Goal: Task Accomplishment & Management: Manage account settings

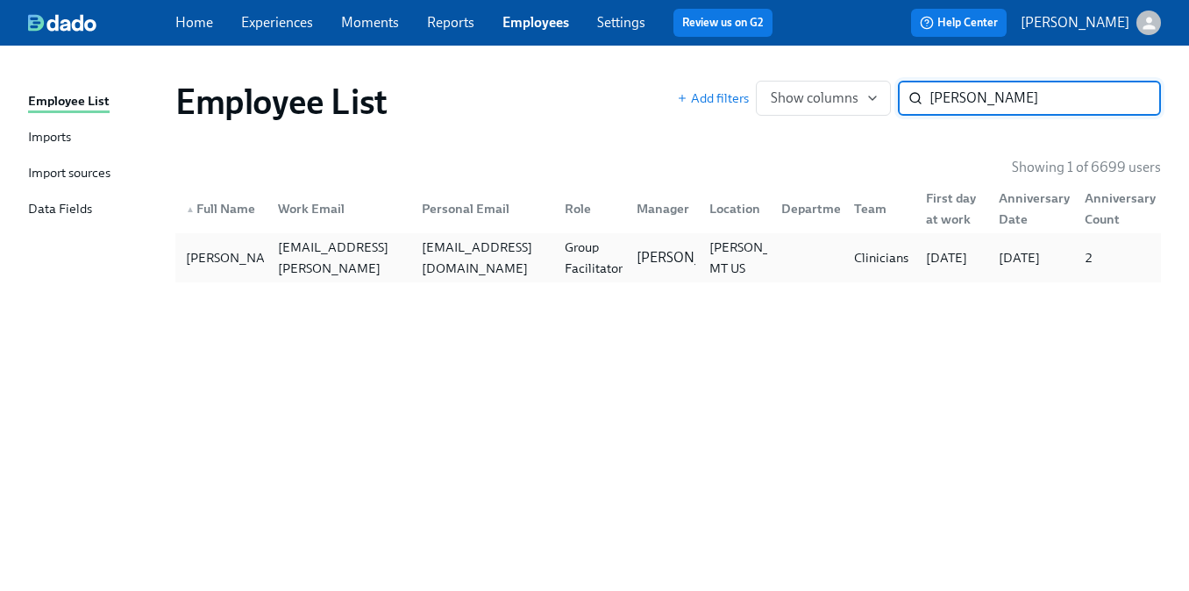
type input "[PERSON_NAME]"
click at [492, 253] on div "[EMAIL_ADDRESS][DOMAIN_NAME]" at bounding box center [483, 258] width 136 height 42
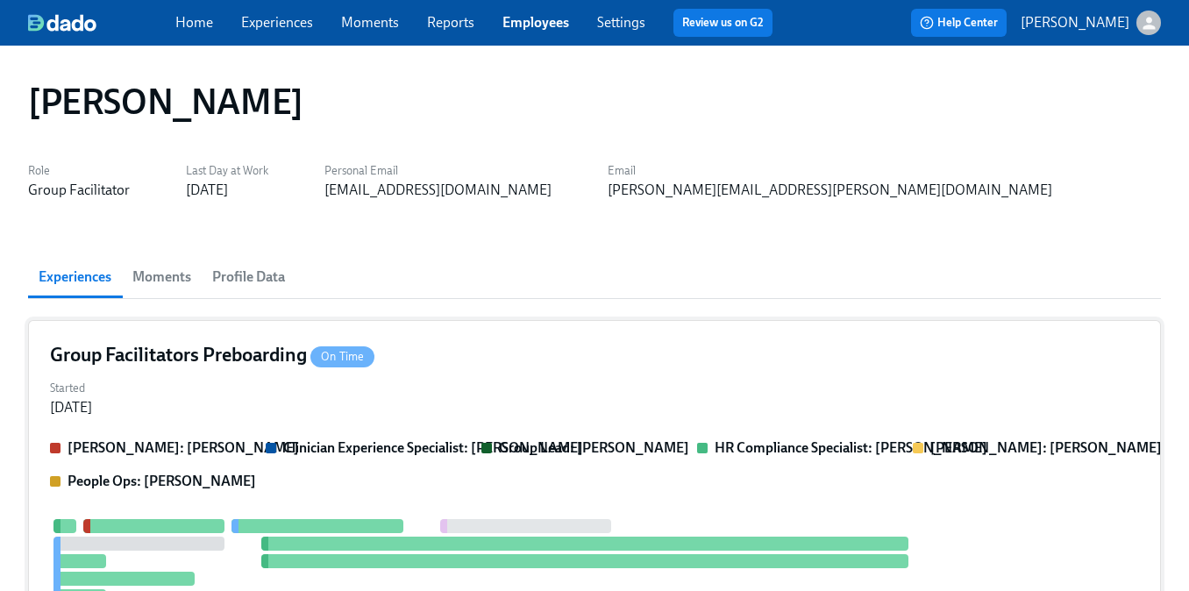
click at [445, 425] on div "Group Facilitators Preboarding On Time Started [DATE] [PERSON_NAME]: [PERSON_NA…" at bounding box center [594, 556] width 1133 height 472
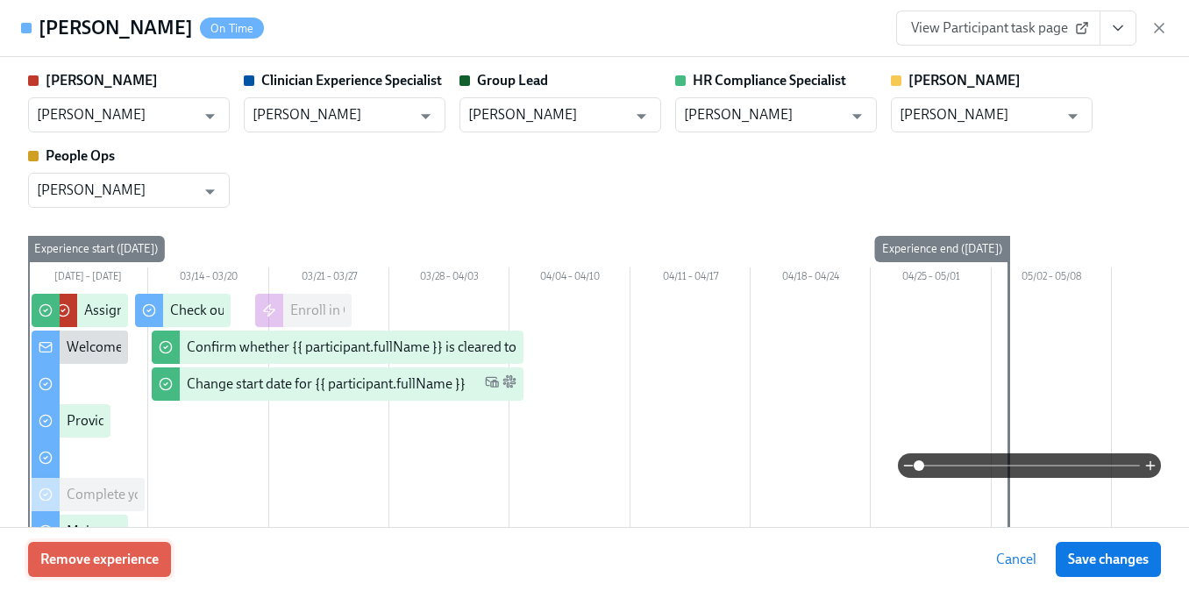
click at [162, 556] on button "Remove experience" at bounding box center [99, 559] width 143 height 35
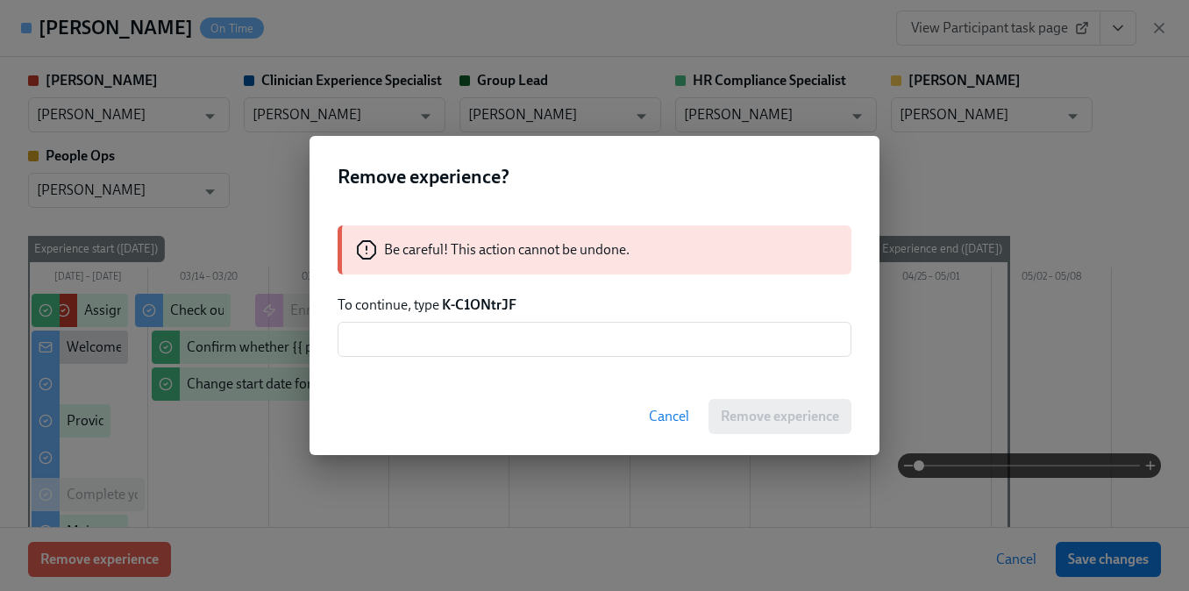
click at [487, 302] on strong "K-C1ONtrJF" at bounding box center [479, 304] width 75 height 17
drag, startPoint x: 525, startPoint y: 303, endPoint x: 445, endPoint y: 302, distance: 79.8
click at [445, 302] on p "To continue, type K-C1ONtrJF" at bounding box center [595, 304] width 514 height 19
copy strong "K-C1ONtrJF"
click at [442, 327] on input "text" at bounding box center [595, 339] width 514 height 35
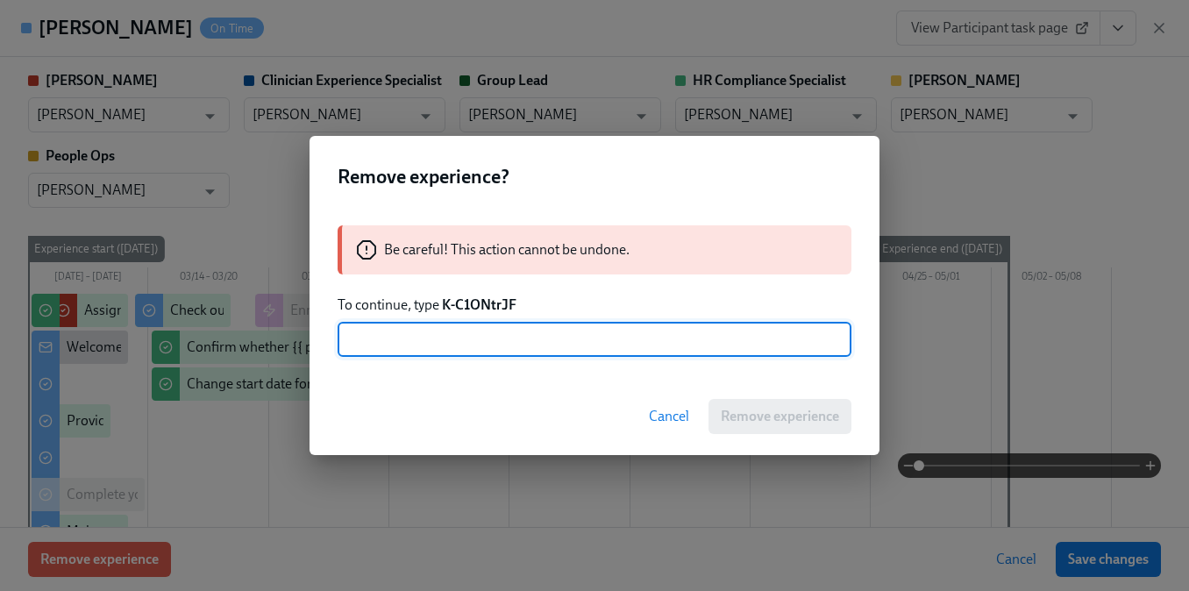
paste input "K-C1ONtrJF"
type input "K-C1ONtrJF"
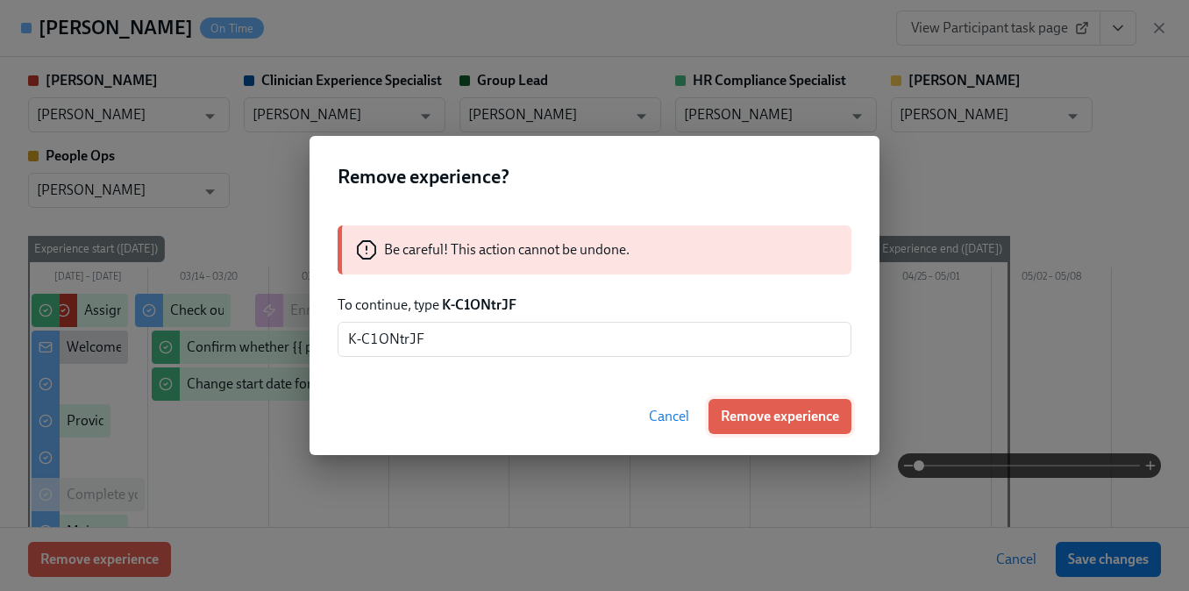
click at [788, 413] on span "Remove experience" at bounding box center [780, 417] width 118 height 18
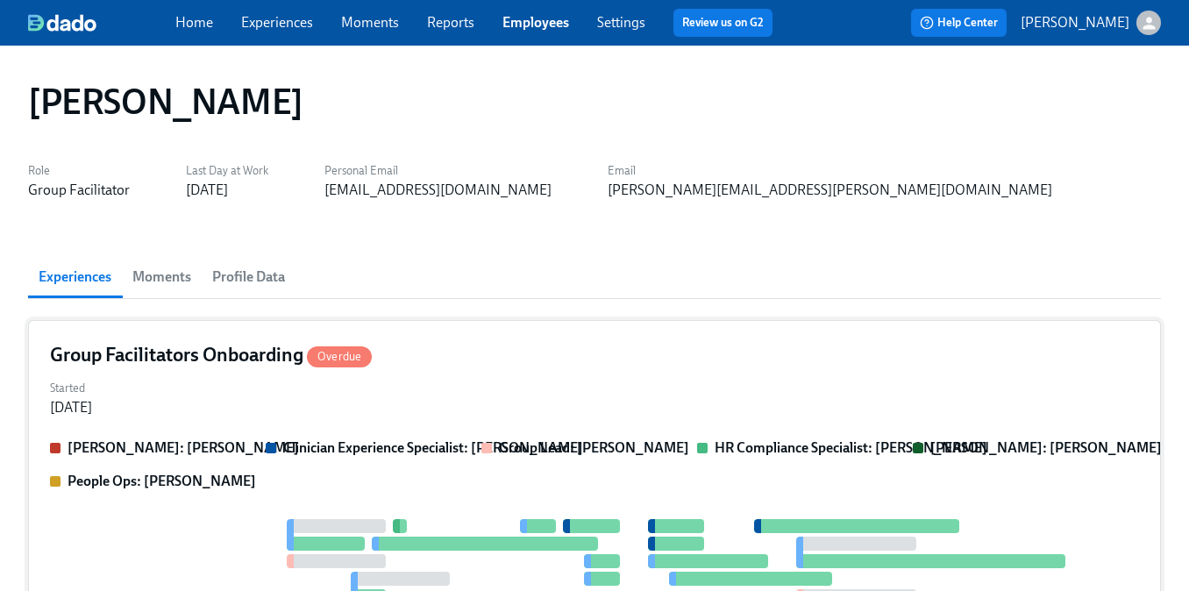
click at [771, 416] on div "Started [DATE]" at bounding box center [594, 396] width 1089 height 42
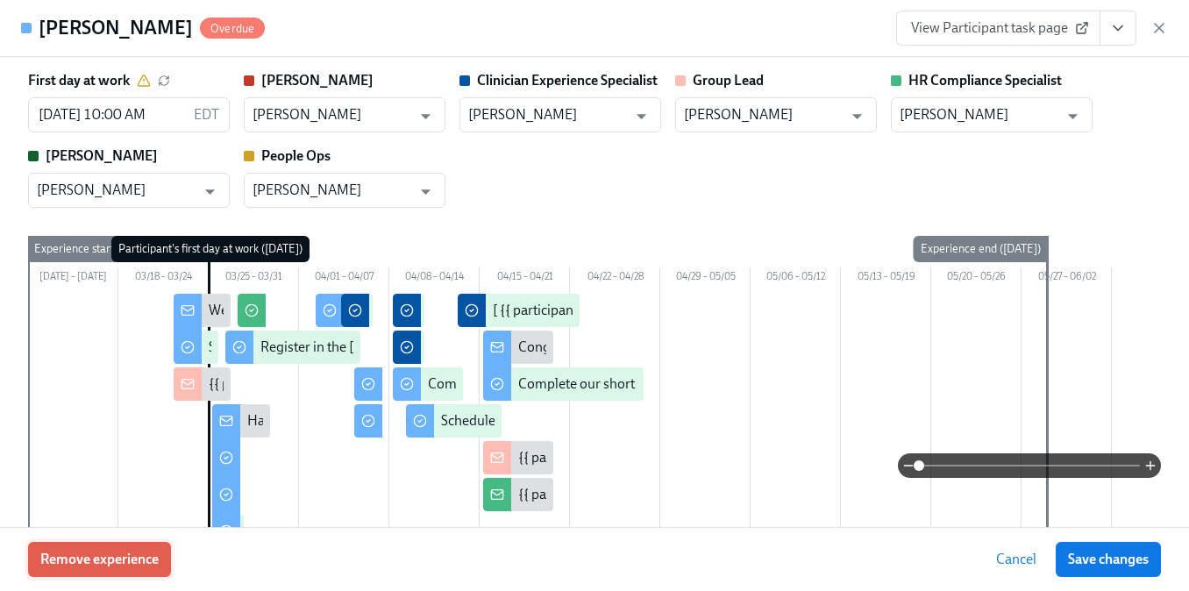
click at [149, 549] on button "Remove experience" at bounding box center [99, 559] width 143 height 35
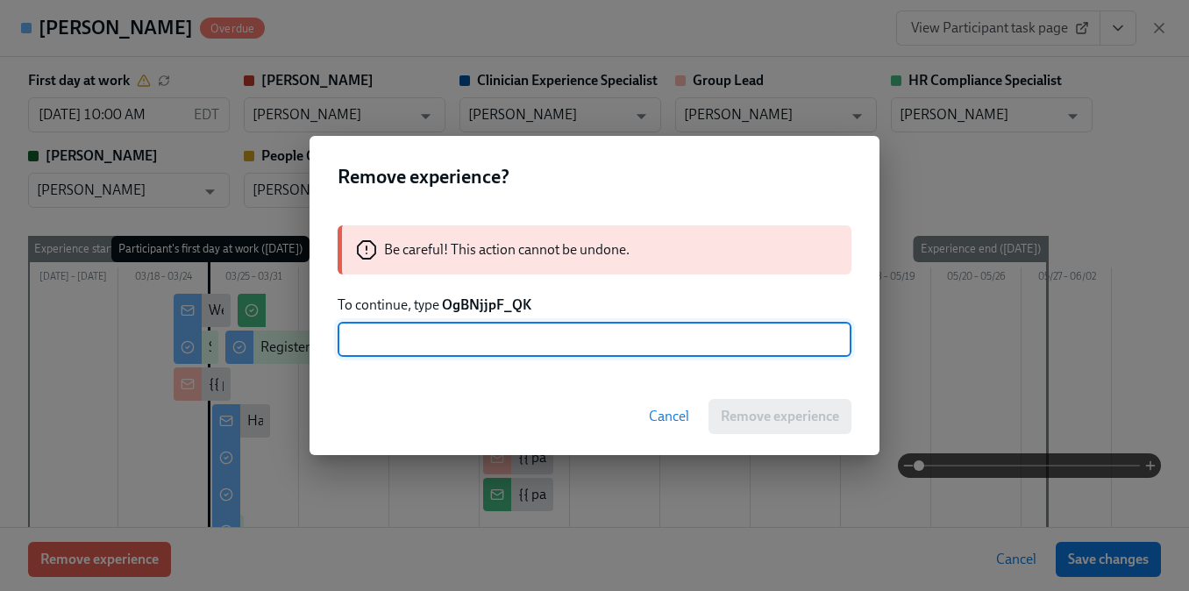
click at [485, 309] on strong "OgBNjjpF_QK" at bounding box center [486, 304] width 89 height 17
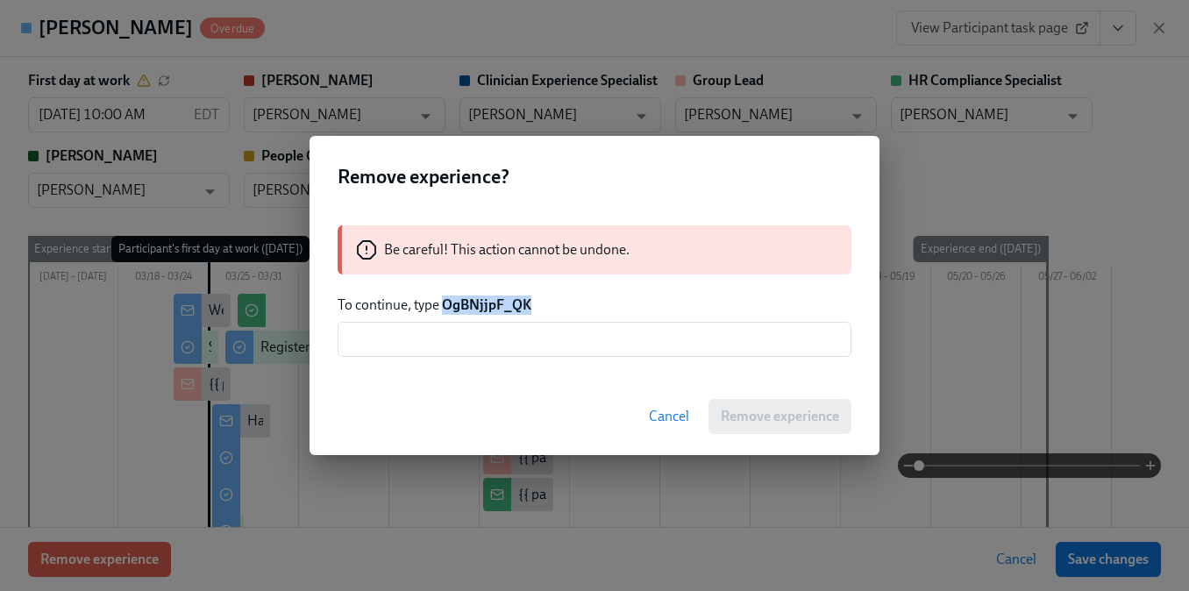
click at [485, 309] on strong "OgBNjjpF_QK" at bounding box center [486, 304] width 89 height 17
copy strong "OgBNjjpF_QK"
click at [481, 338] on input "text" at bounding box center [595, 339] width 514 height 35
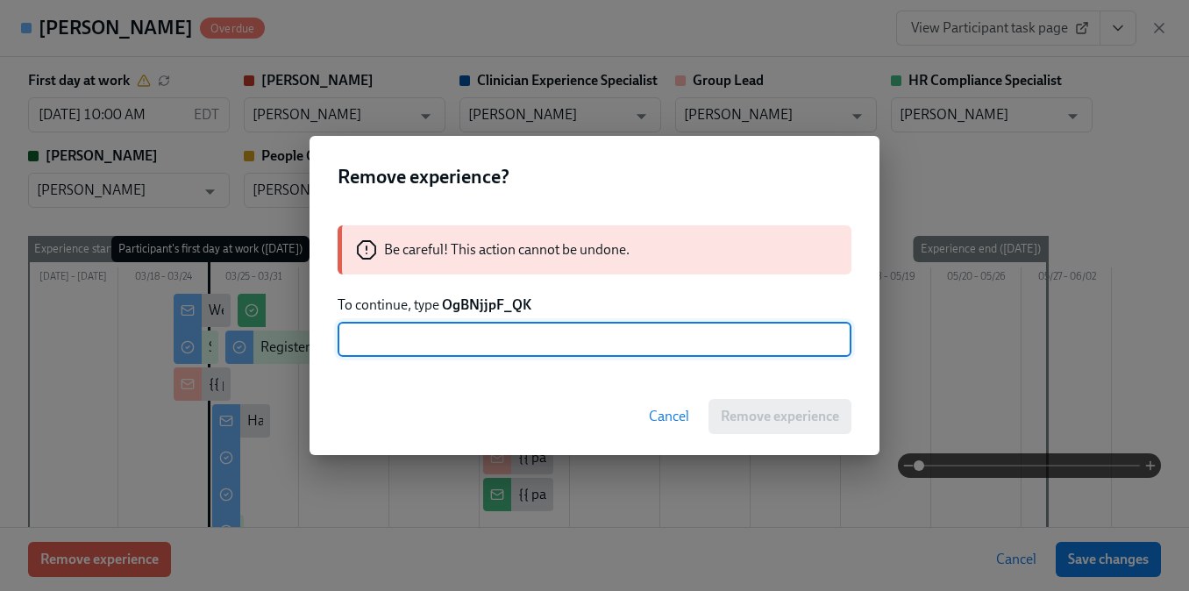
paste input "OgBNjjpF_QK"
type input "OgBNjjpF_QK"
click at [750, 421] on span "Remove experience" at bounding box center [780, 417] width 118 height 18
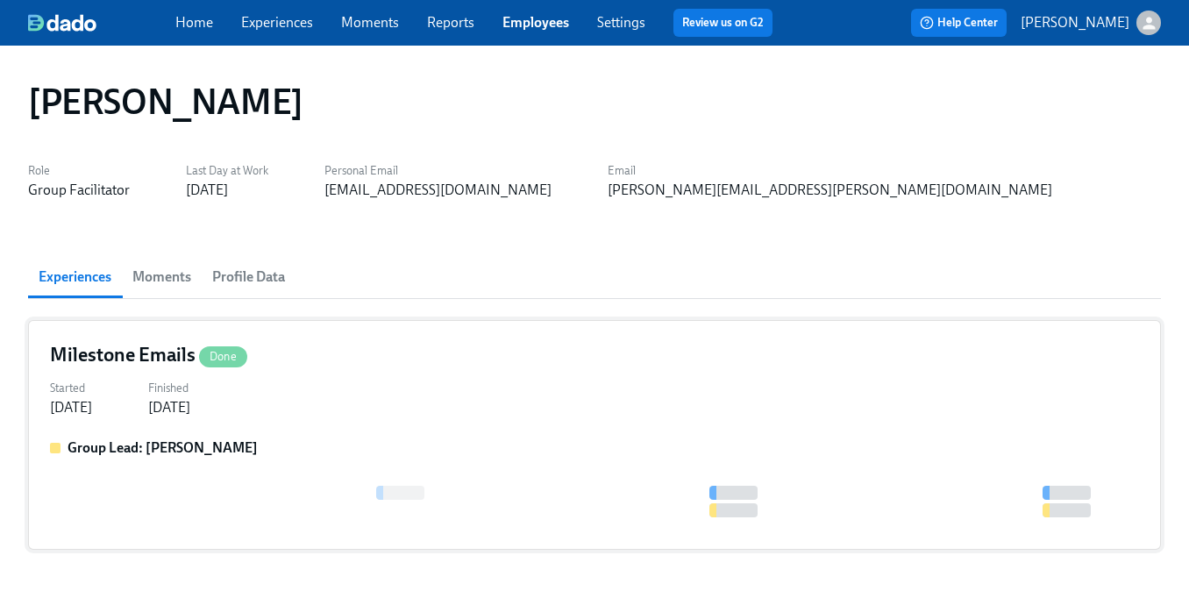
click at [366, 424] on div "Milestone Emails Done Started [DATE] Finished [DATE] Group Lead: [PERSON_NAME]" at bounding box center [594, 435] width 1133 height 230
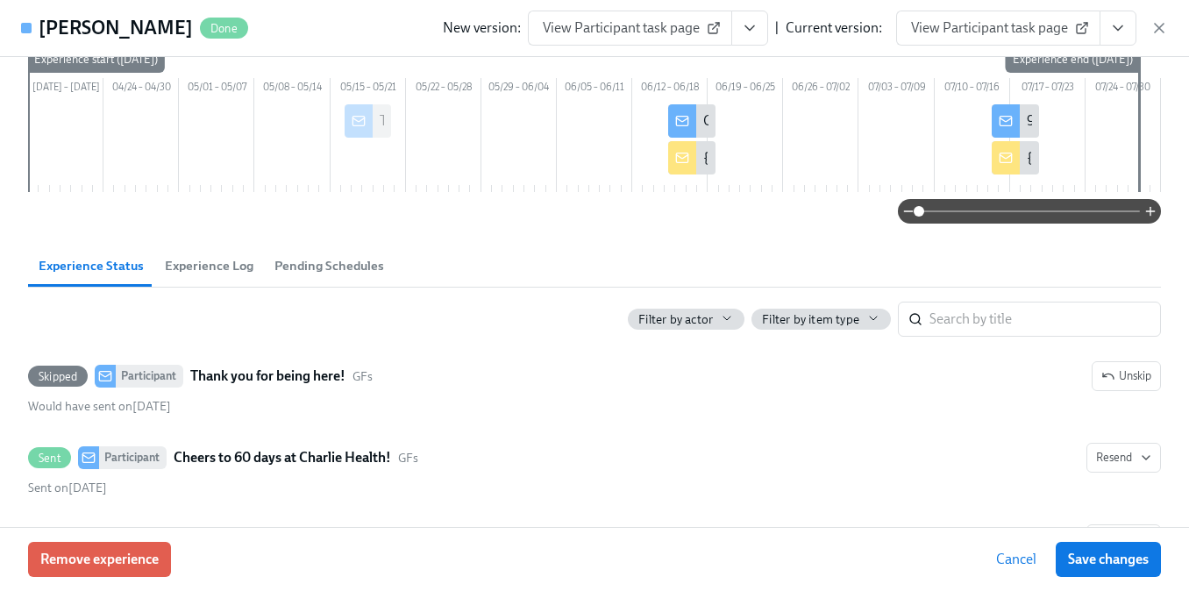
scroll to position [216, 0]
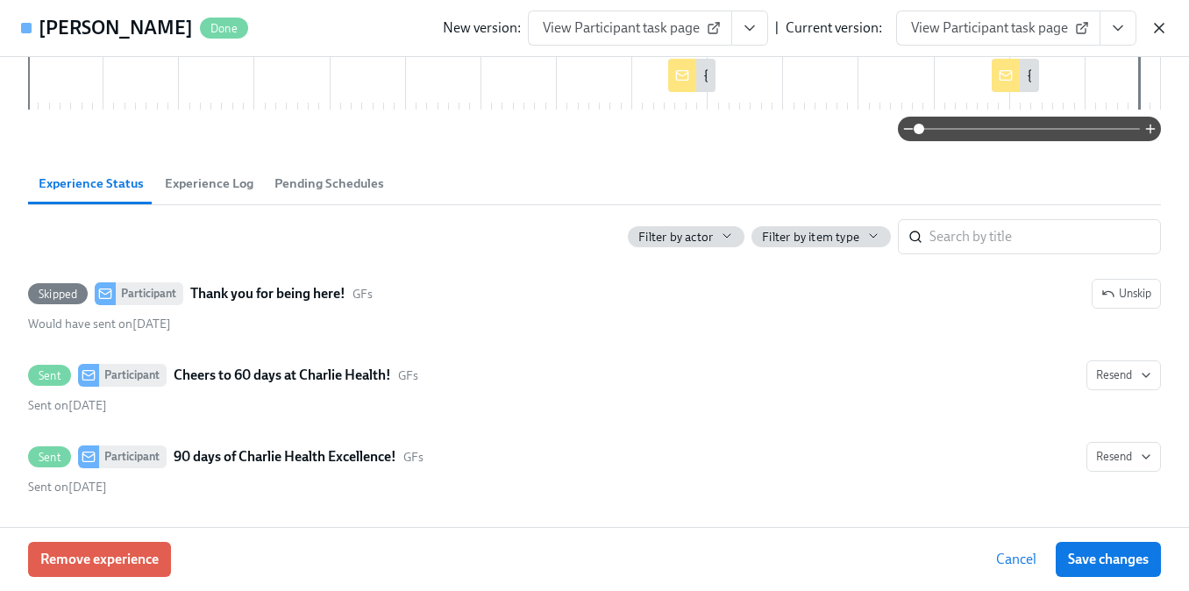
click at [1156, 25] on icon "button" at bounding box center [1159, 28] width 9 height 9
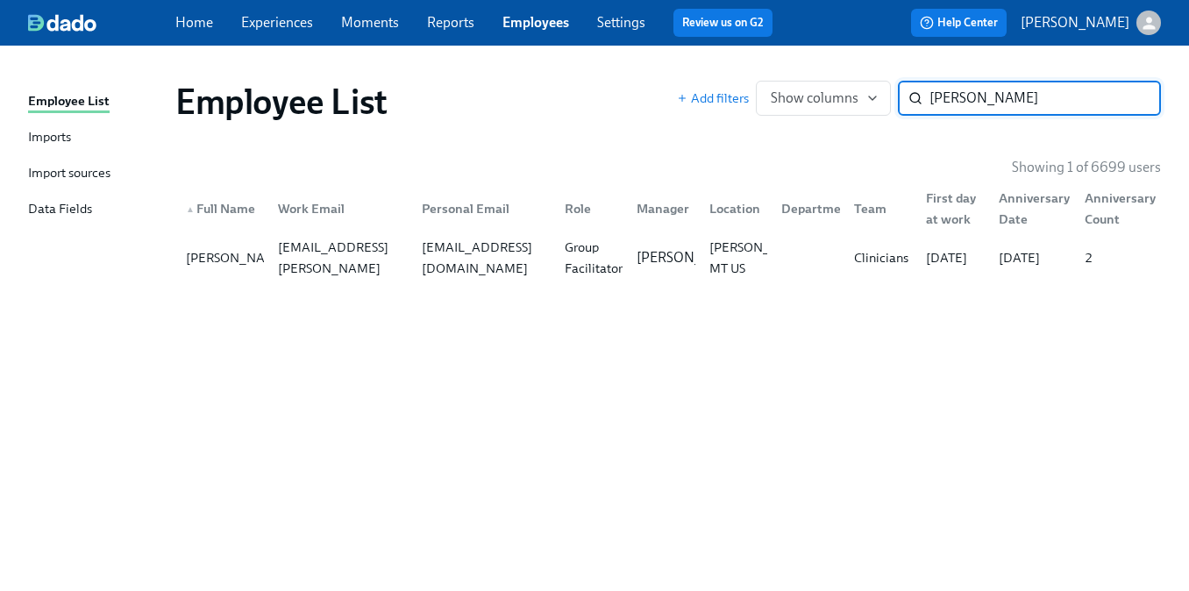
paste input "[PERSON_NAME]"
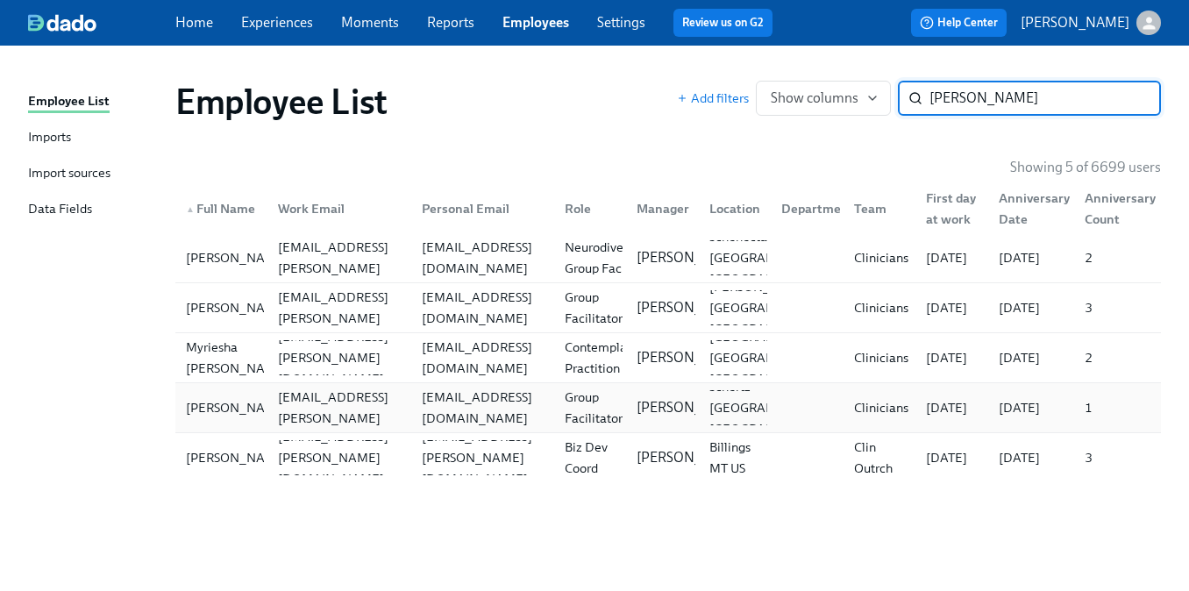
type input "[PERSON_NAME]"
click at [425, 390] on div "[EMAIL_ADDRESS][DOMAIN_NAME]" at bounding box center [479, 407] width 143 height 35
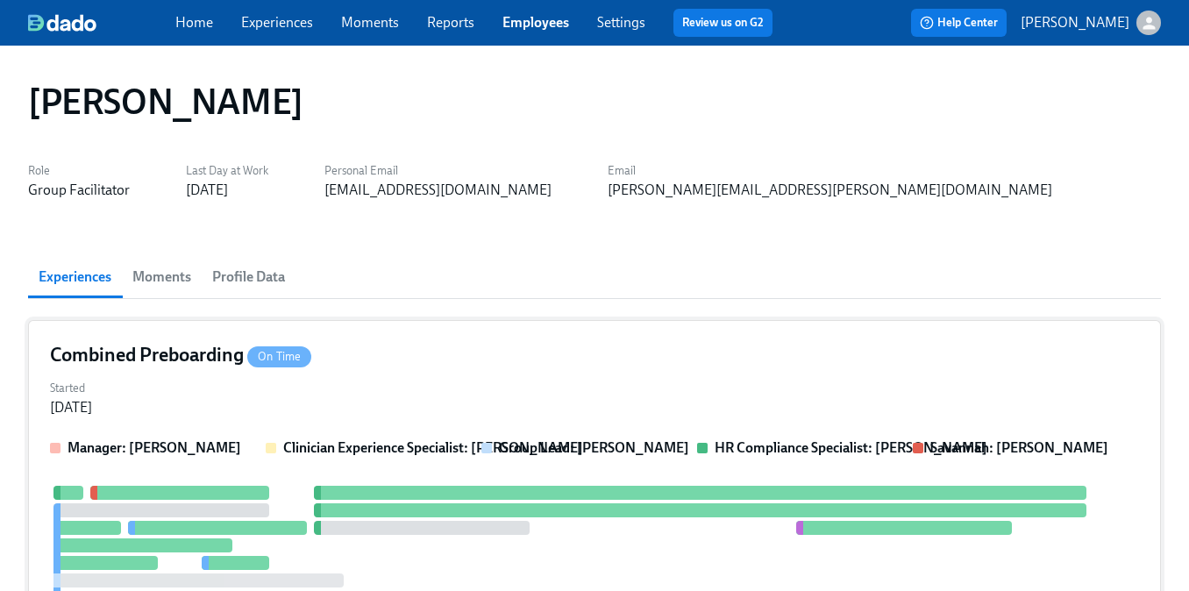
click at [498, 387] on div "Started [DATE]" at bounding box center [594, 396] width 1089 height 42
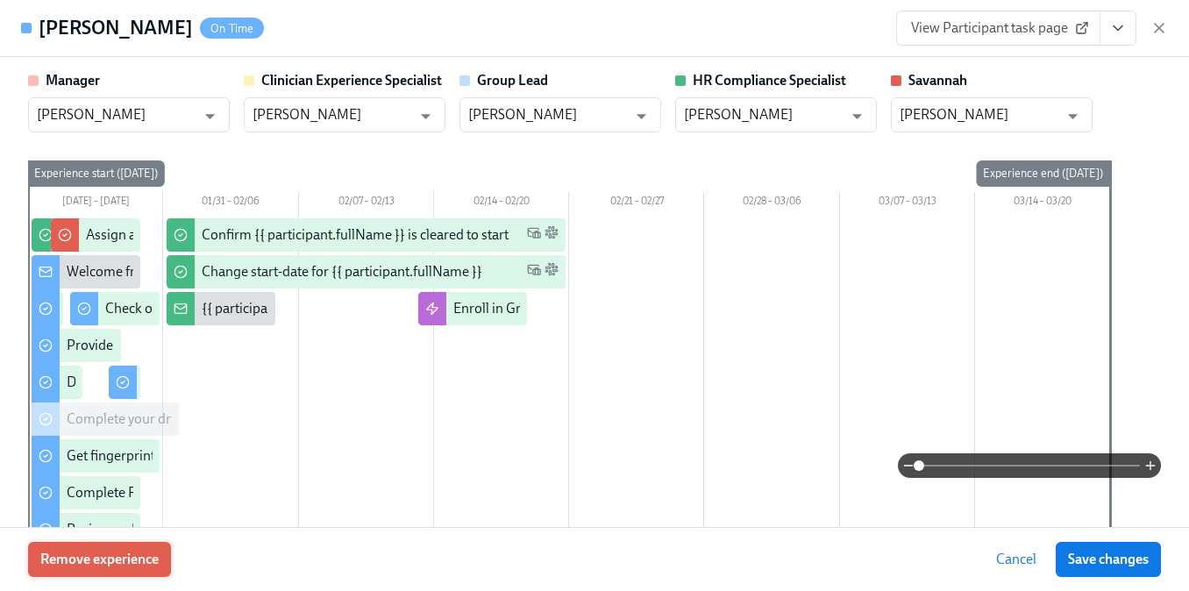
click at [146, 573] on button "Remove experience" at bounding box center [99, 559] width 143 height 35
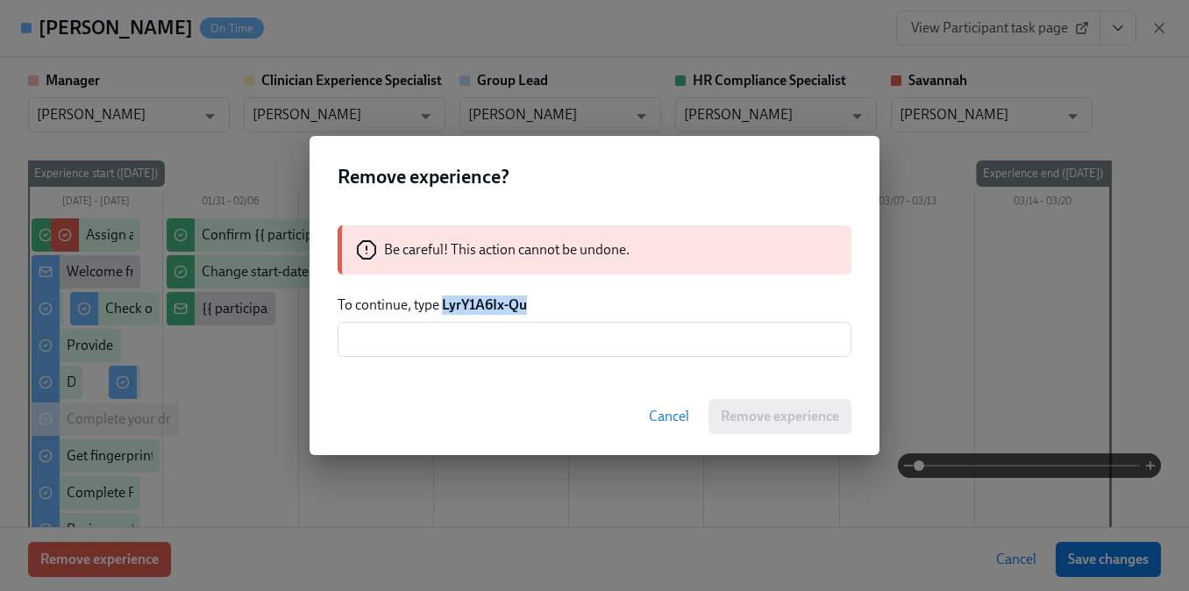
drag, startPoint x: 541, startPoint y: 302, endPoint x: 442, endPoint y: 303, distance: 99.1
click at [442, 303] on p "To continue, type LyrY1A6Ix-Qu" at bounding box center [595, 304] width 514 height 19
copy strong "LyrY1A6Ix-Qu"
click at [424, 338] on input "text" at bounding box center [595, 339] width 514 height 35
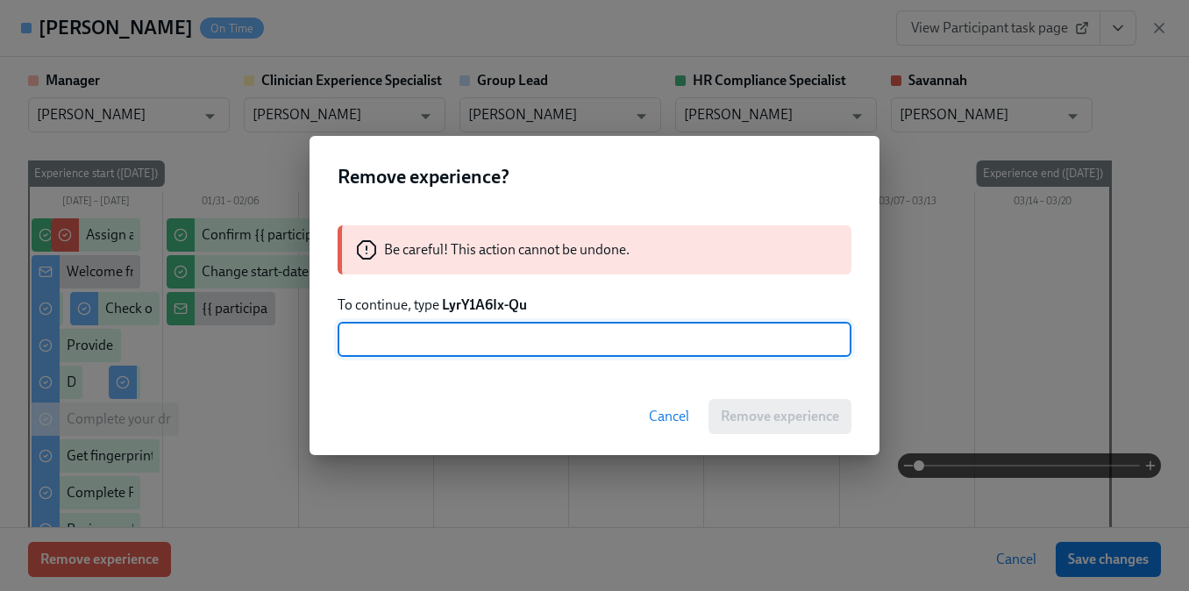
paste input "LyrY1A6Ix-Qu"
type input "LyrY1A6Ix-Qu"
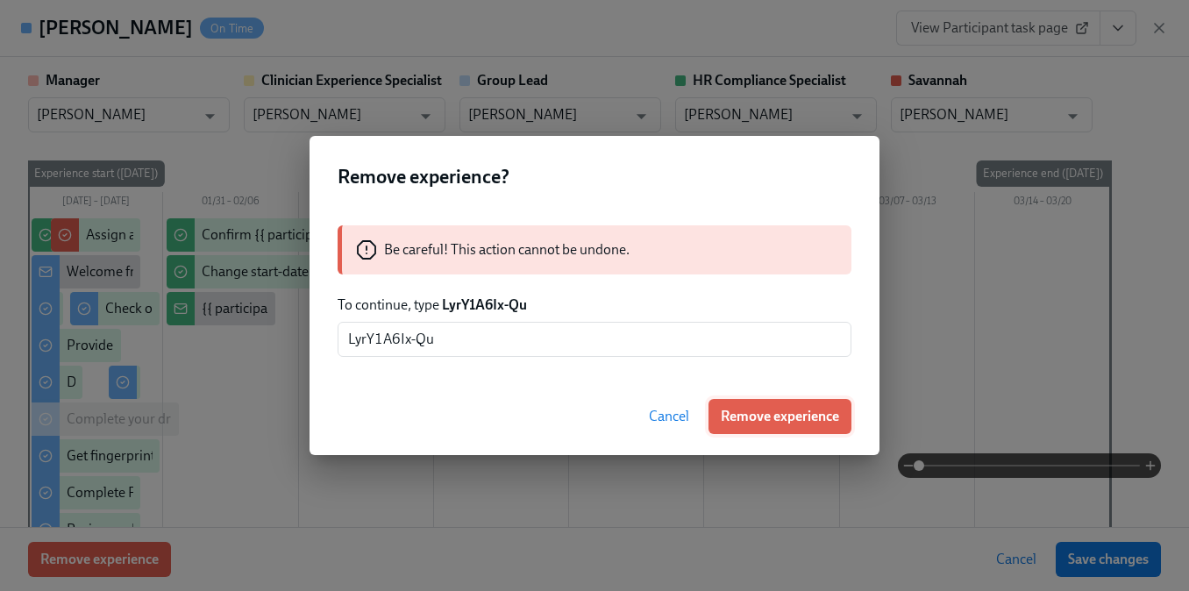
click at [798, 421] on span "Remove experience" at bounding box center [780, 417] width 118 height 18
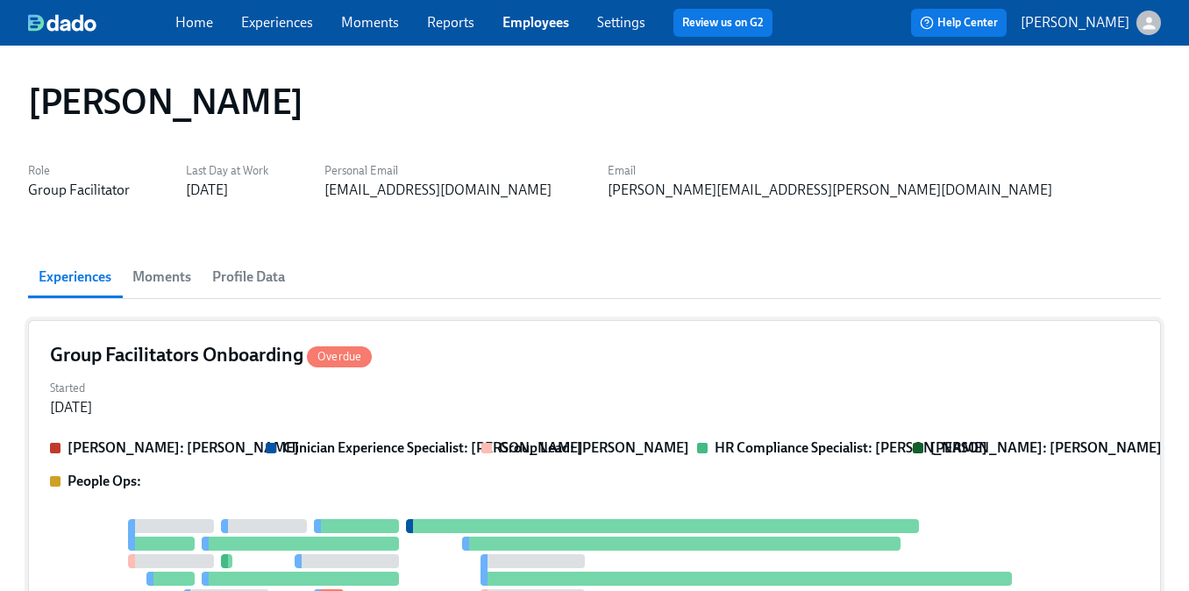
click at [453, 398] on div "Started [DATE]" at bounding box center [594, 396] width 1089 height 42
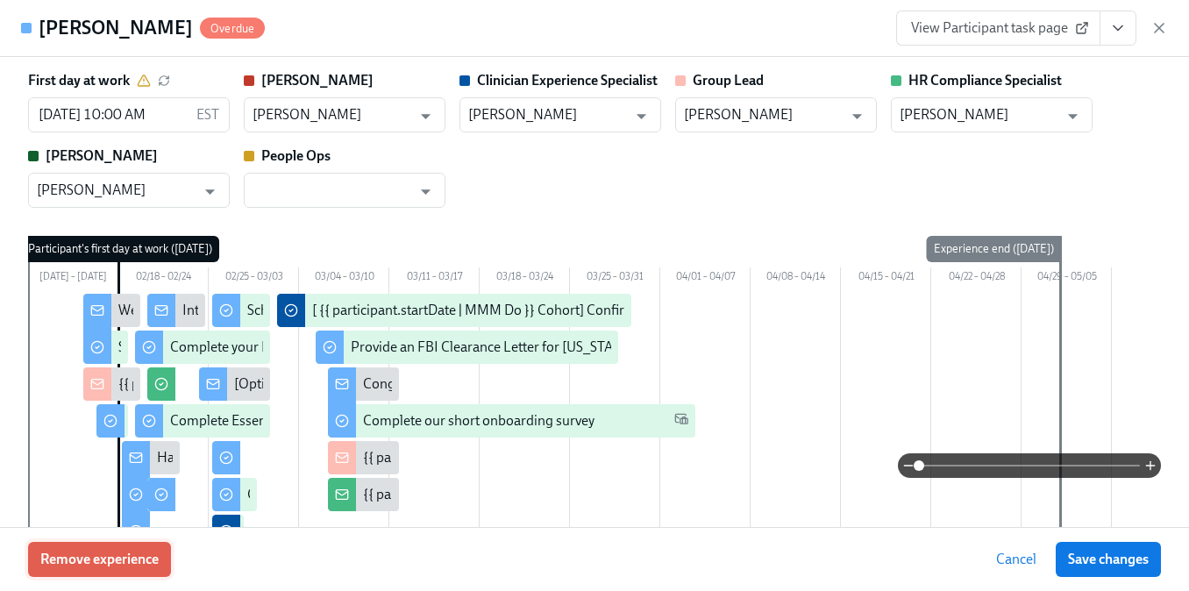
click at [160, 558] on button "Remove experience" at bounding box center [99, 559] width 143 height 35
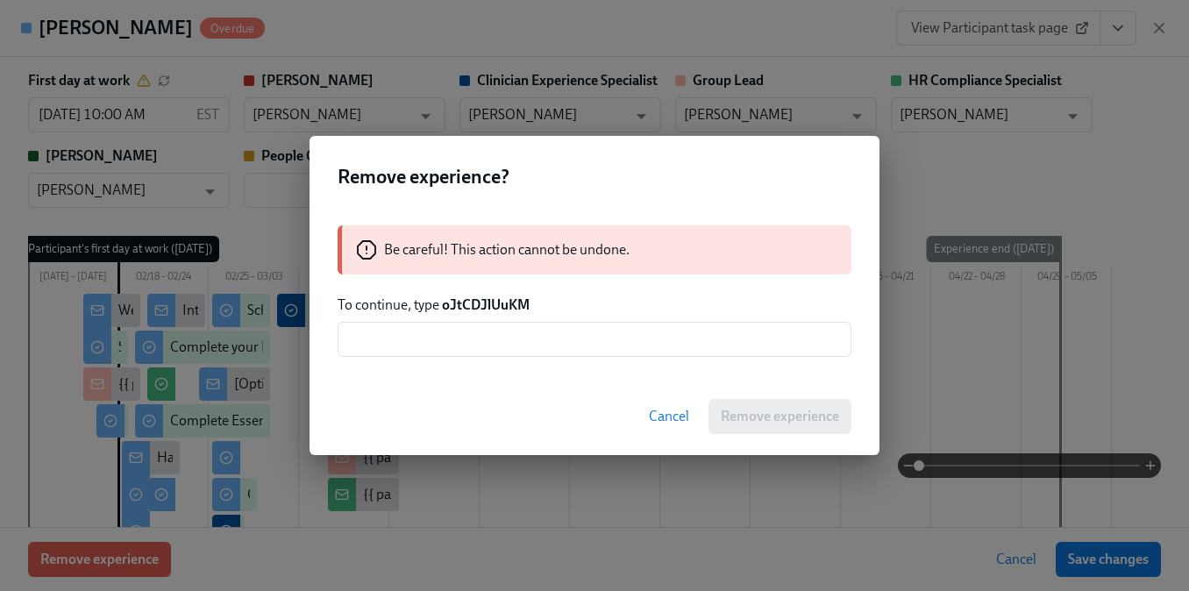
click at [475, 309] on strong "oJtCDJlUuKM" at bounding box center [486, 304] width 88 height 17
copy strong "oJtCDJlUuKM"
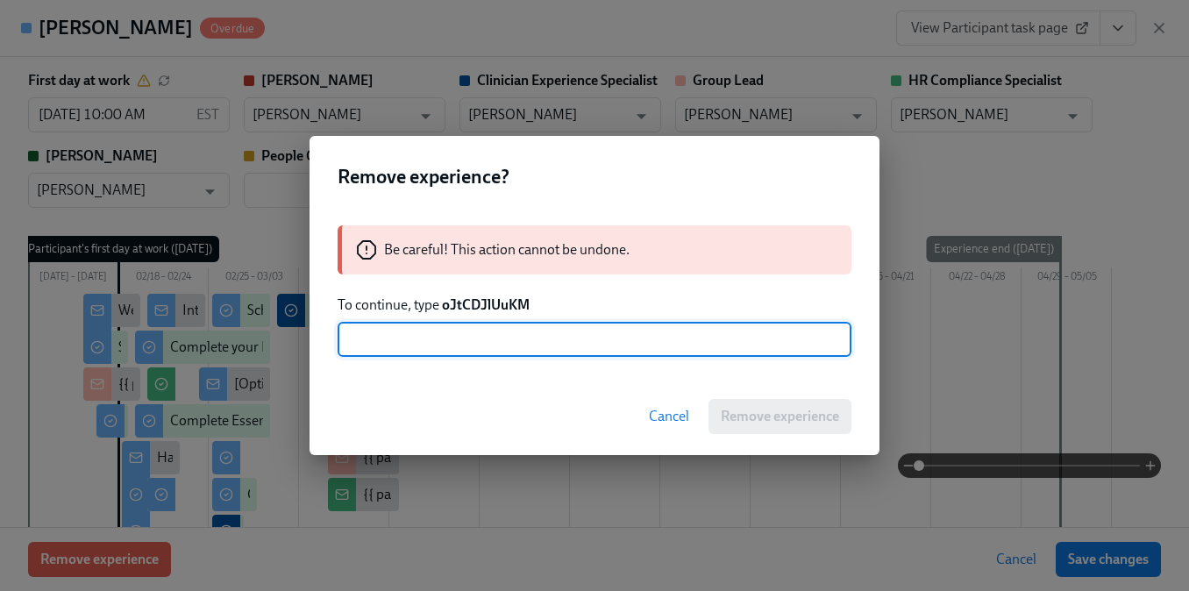
click at [465, 342] on input "text" at bounding box center [595, 339] width 514 height 35
paste input "oJtCDJlUuKM"
type input "oJtCDJlUuKM"
click at [747, 412] on span "Remove experience" at bounding box center [780, 417] width 118 height 18
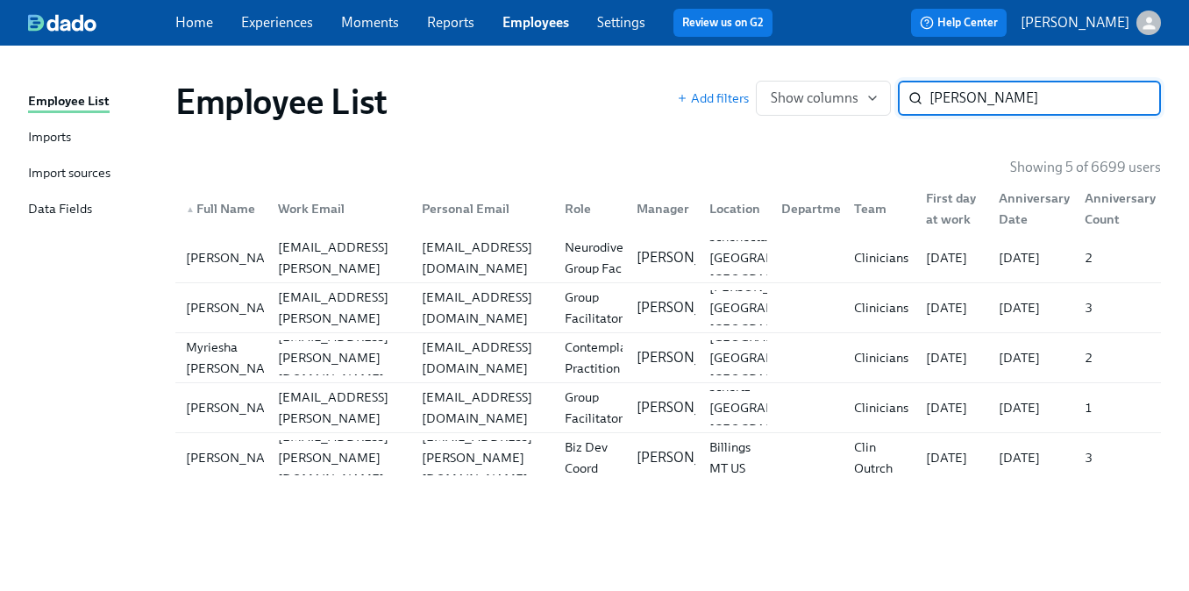
paste input "[PERSON_NAME]"
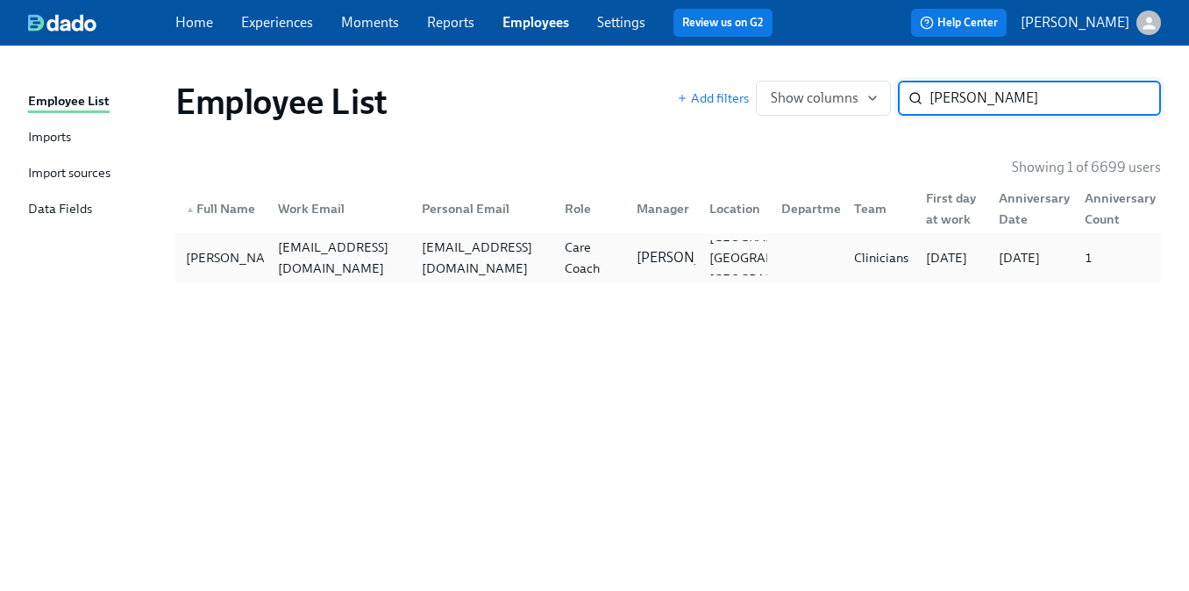
type input "[PERSON_NAME]"
click at [564, 260] on div "Care Coach" at bounding box center [590, 258] width 65 height 42
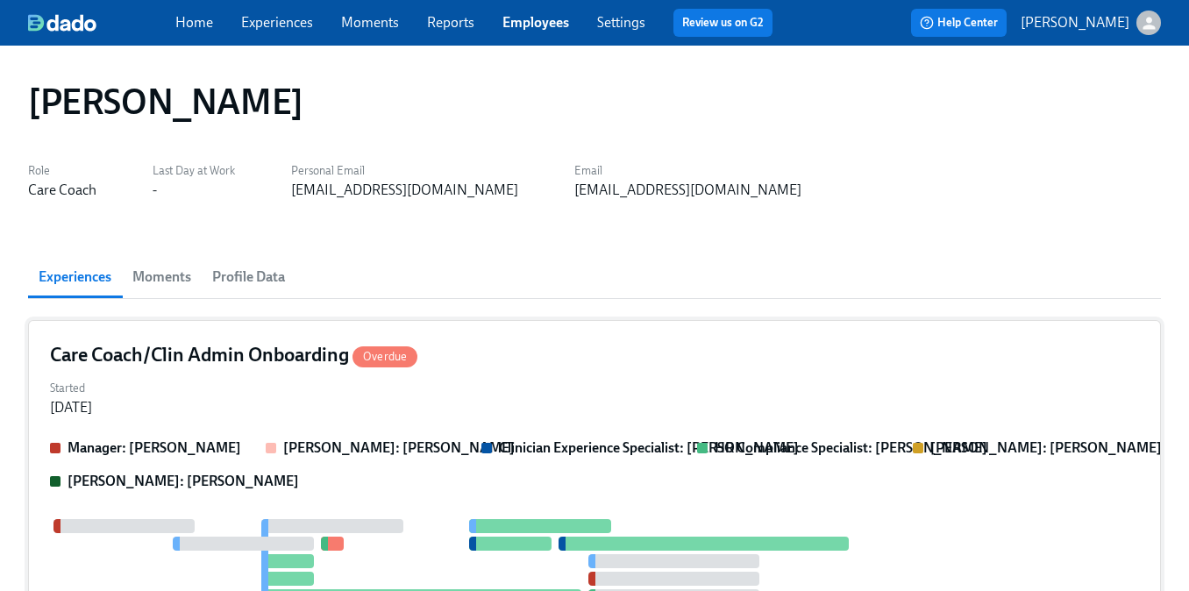
click at [434, 432] on div "Care Coach/Clin Admin Onboarding Overdue Started [DATE] Manager: [PERSON_NAME] …" at bounding box center [594, 556] width 1133 height 472
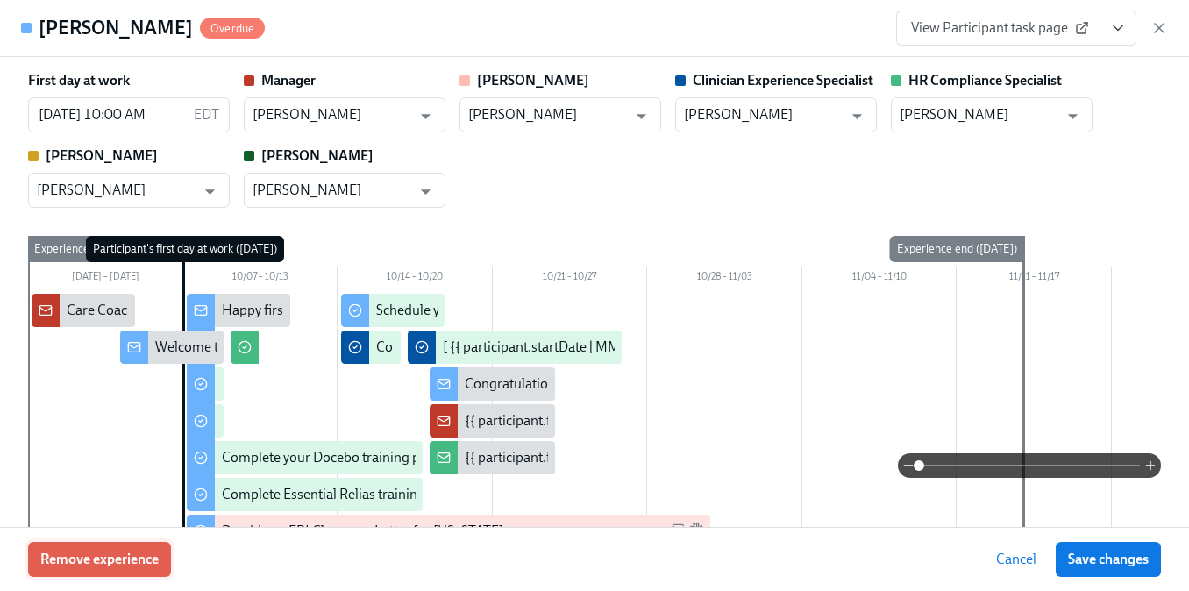
click at [149, 569] on button "Remove experience" at bounding box center [99, 559] width 143 height 35
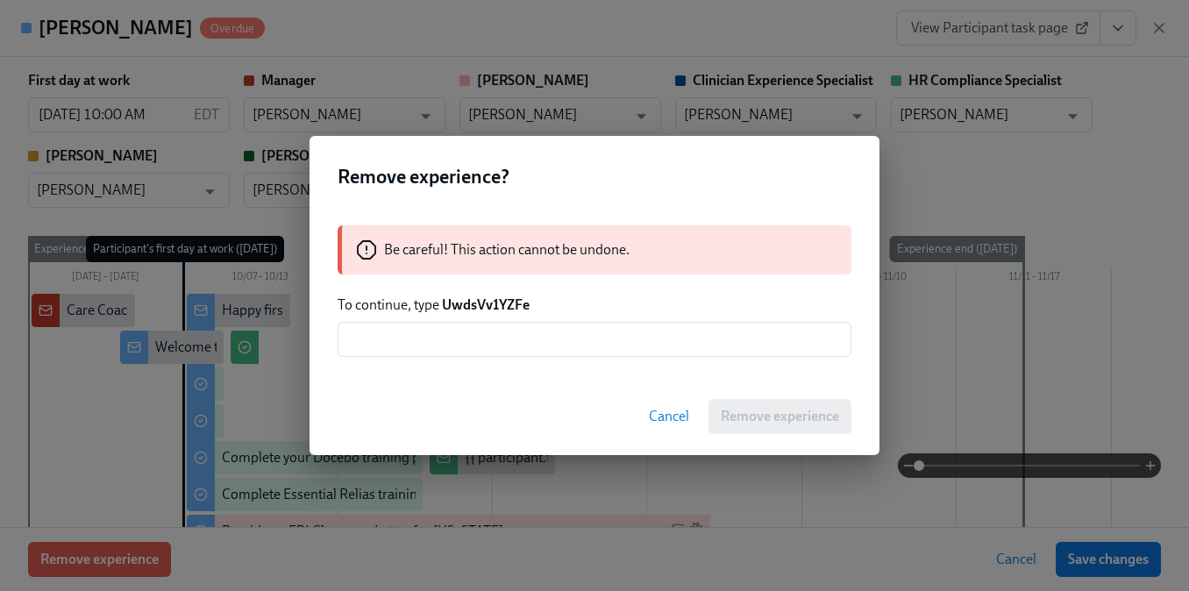
click at [463, 308] on strong "UwdsVv1YZFe" at bounding box center [486, 304] width 88 height 17
copy strong "UwdsVv1YZFe"
click at [459, 339] on input "text" at bounding box center [595, 339] width 514 height 35
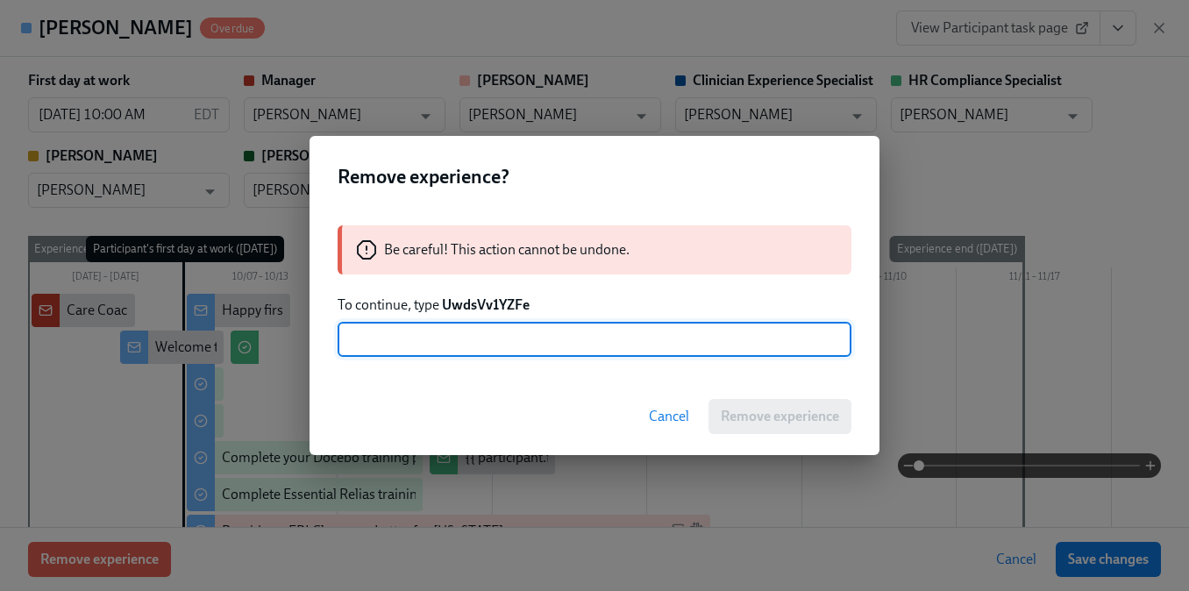
paste input "UwdsVv1YZFe"
type input "UwdsVv1YZFe"
click at [814, 417] on span "Remove experience" at bounding box center [780, 417] width 118 height 18
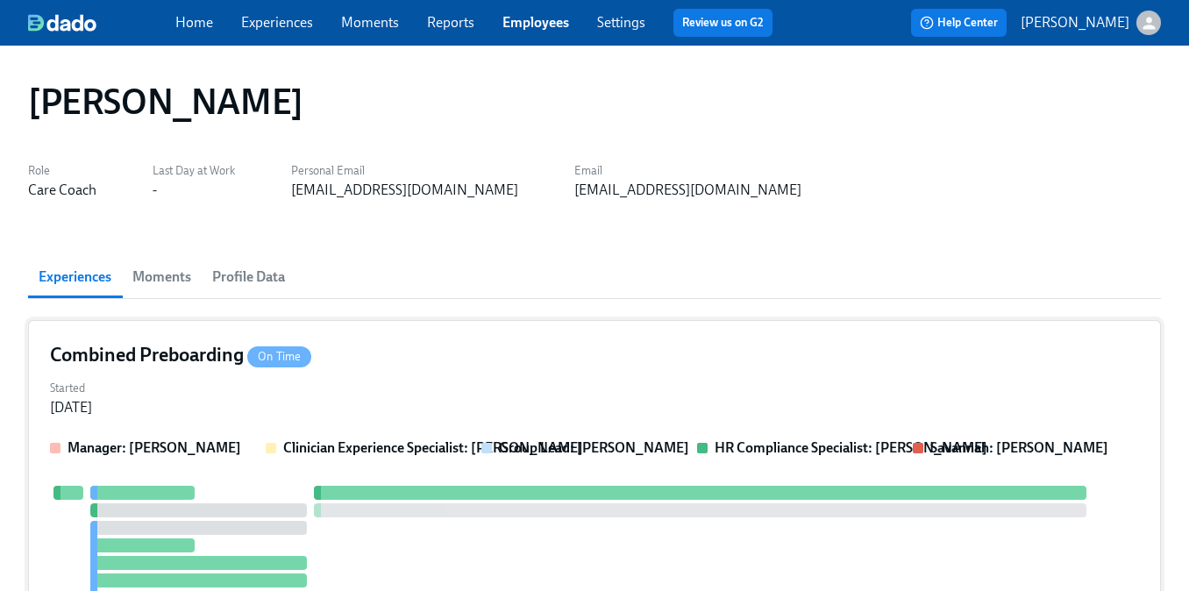
click at [563, 414] on div "Started [DATE]" at bounding box center [594, 396] width 1089 height 42
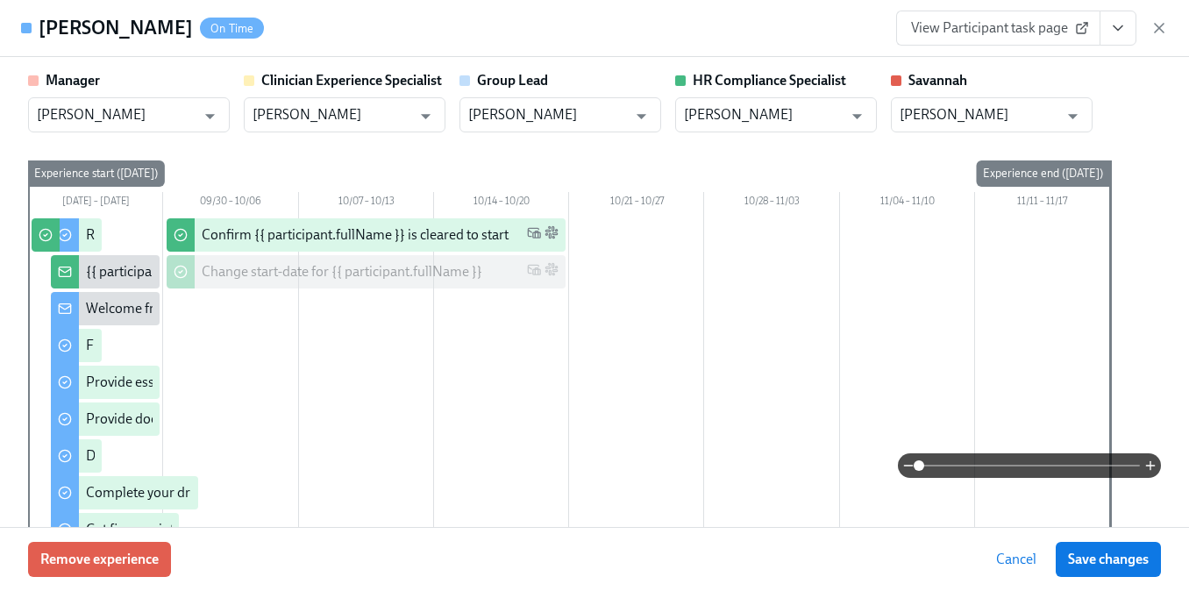
click at [121, 581] on div "Remove experience Cancel Save changes" at bounding box center [594, 559] width 1189 height 64
click at [120, 561] on span "Remove experience" at bounding box center [99, 560] width 118 height 18
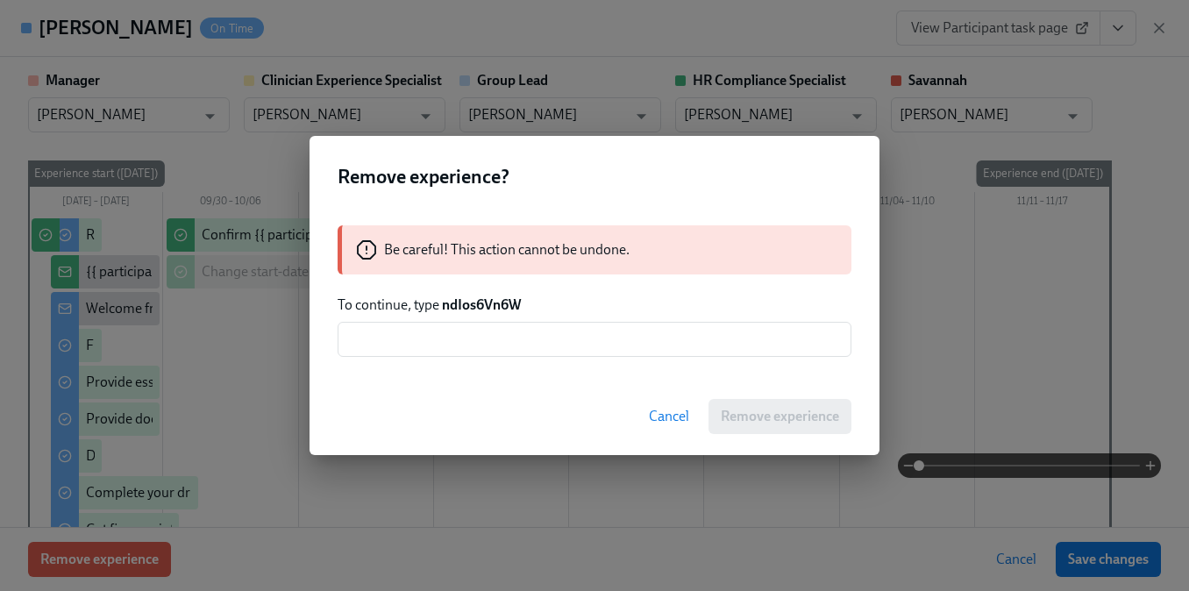
click at [494, 301] on strong "ndIos6Vn6W" at bounding box center [481, 304] width 79 height 17
copy strong "ndIos6Vn6W"
click at [491, 330] on input "text" at bounding box center [595, 339] width 514 height 35
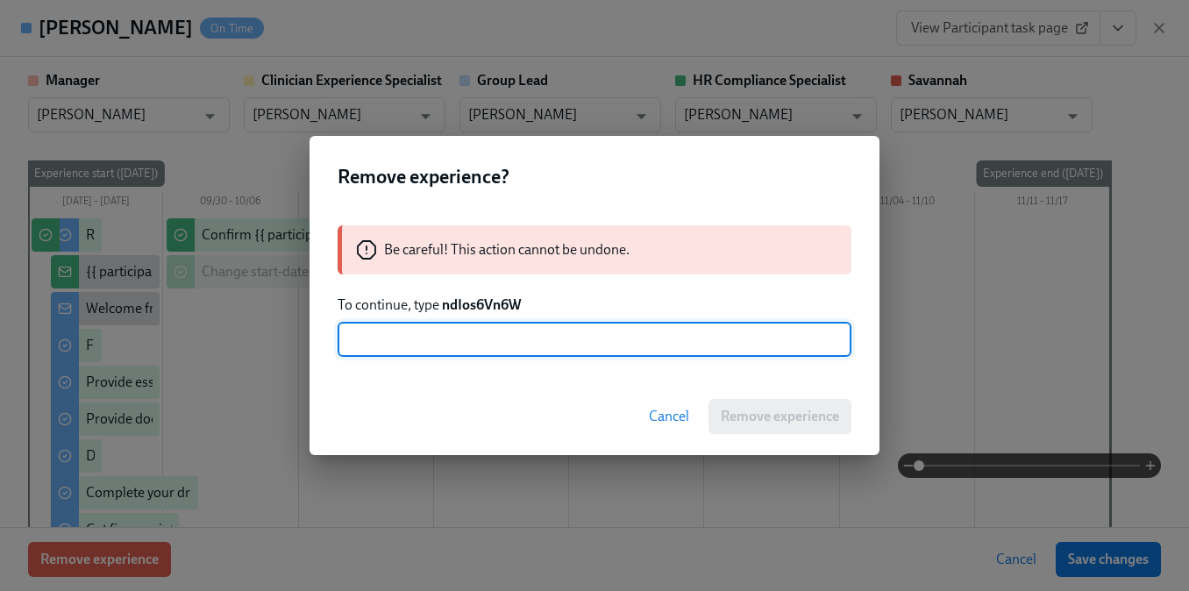
paste input "ndIos6Vn6W"
type input "ndIos6Vn6W"
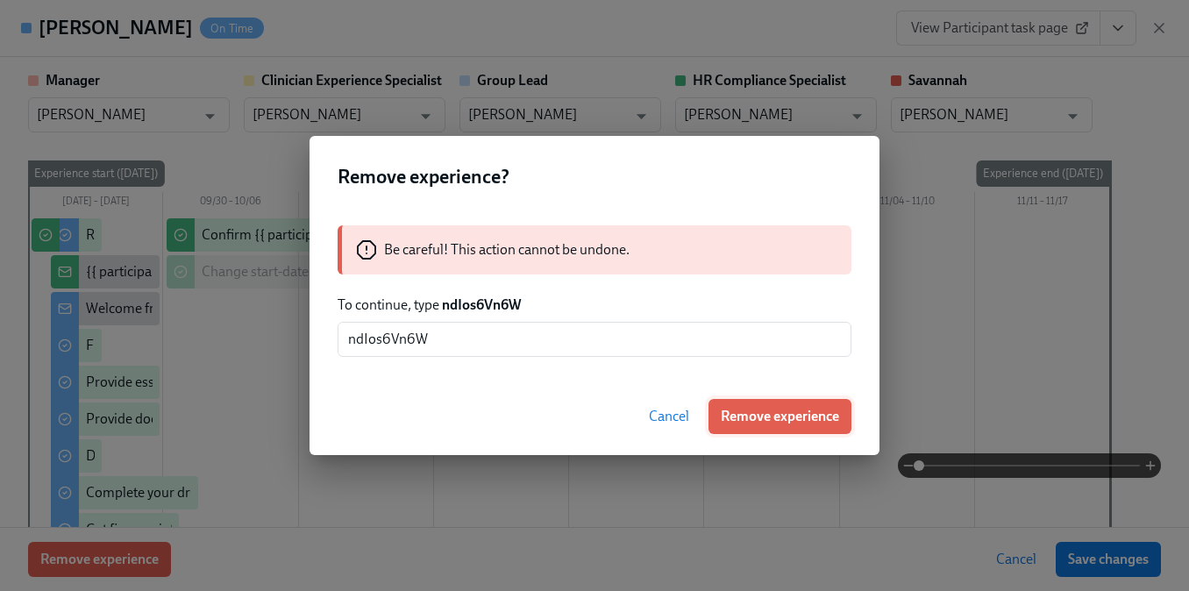
click at [816, 417] on span "Remove experience" at bounding box center [780, 417] width 118 height 18
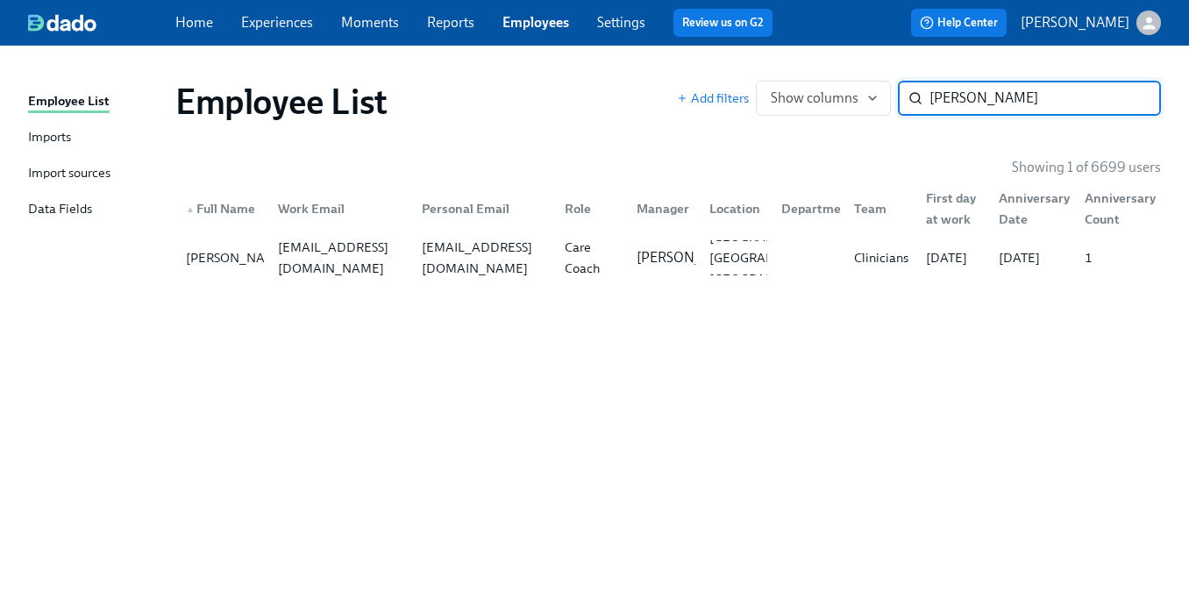
paste input "[PERSON_NAME]"
type input "[PERSON_NAME]"
click at [572, 247] on div "Group Facilitator" at bounding box center [594, 258] width 72 height 42
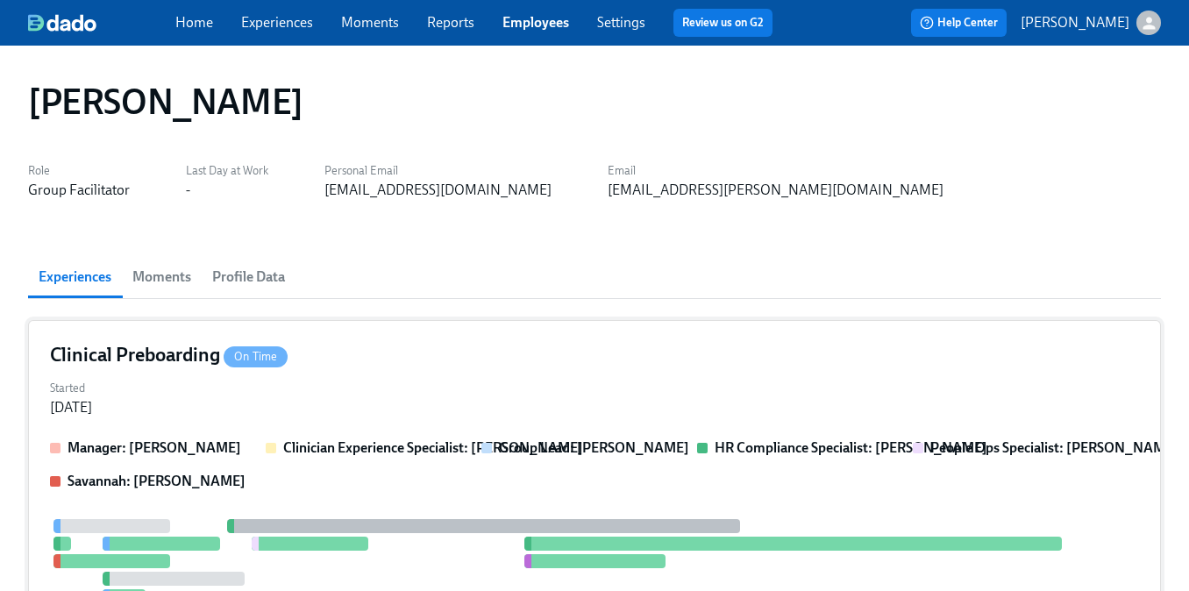
click at [219, 399] on div "Started [DATE]" at bounding box center [594, 396] width 1089 height 42
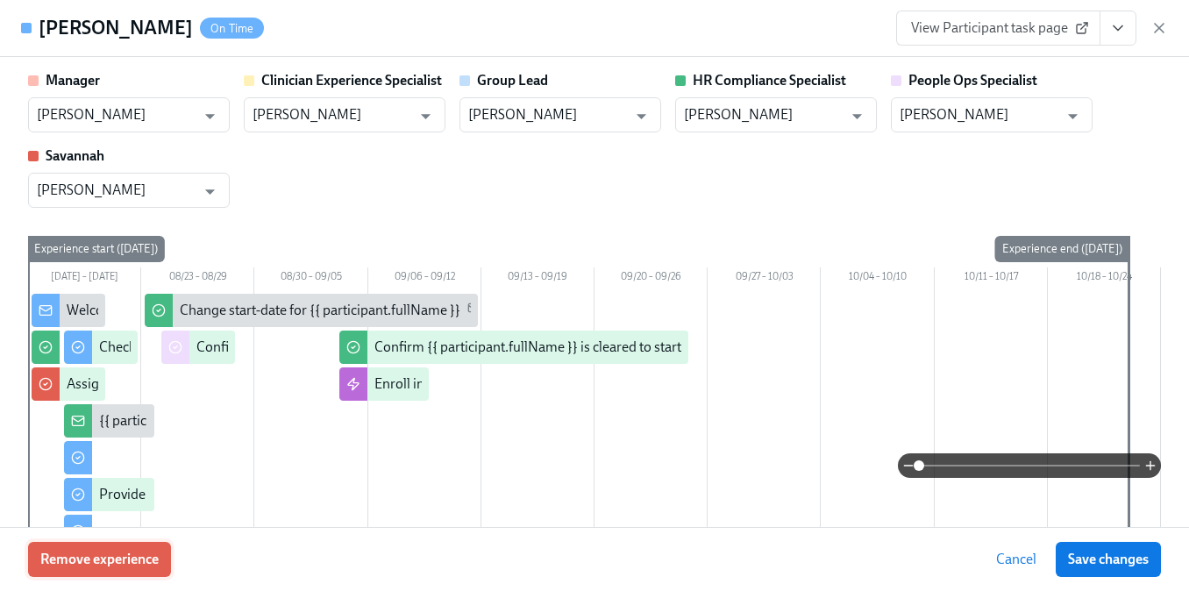
click at [138, 551] on span "Remove experience" at bounding box center [99, 560] width 118 height 18
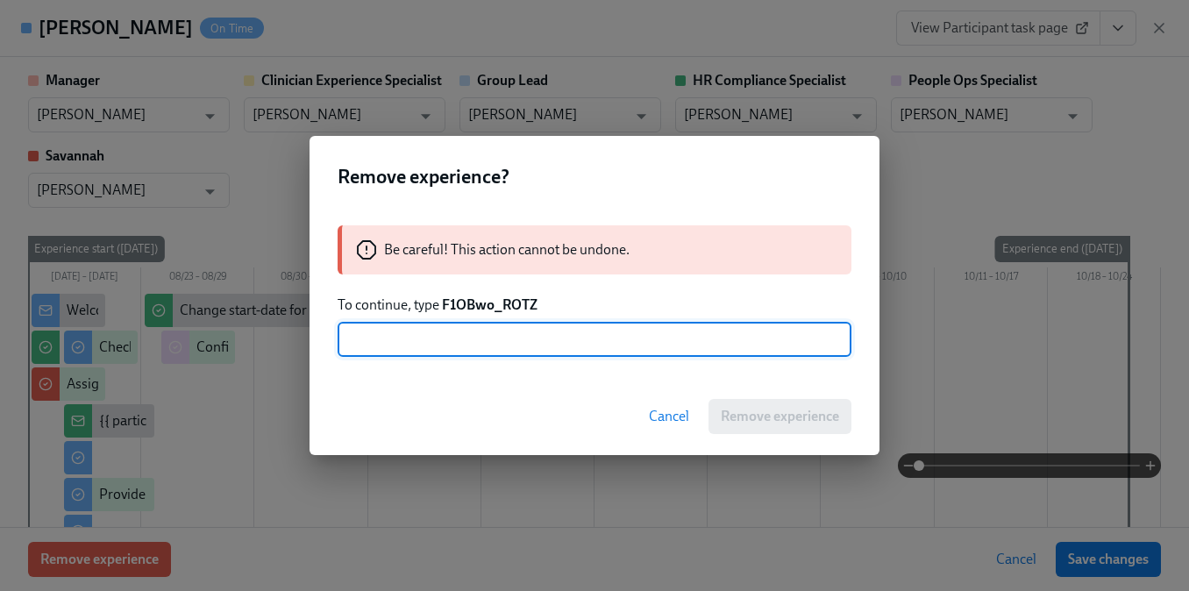
click at [490, 303] on strong "F1OBwo_ROTZ" at bounding box center [490, 304] width 96 height 17
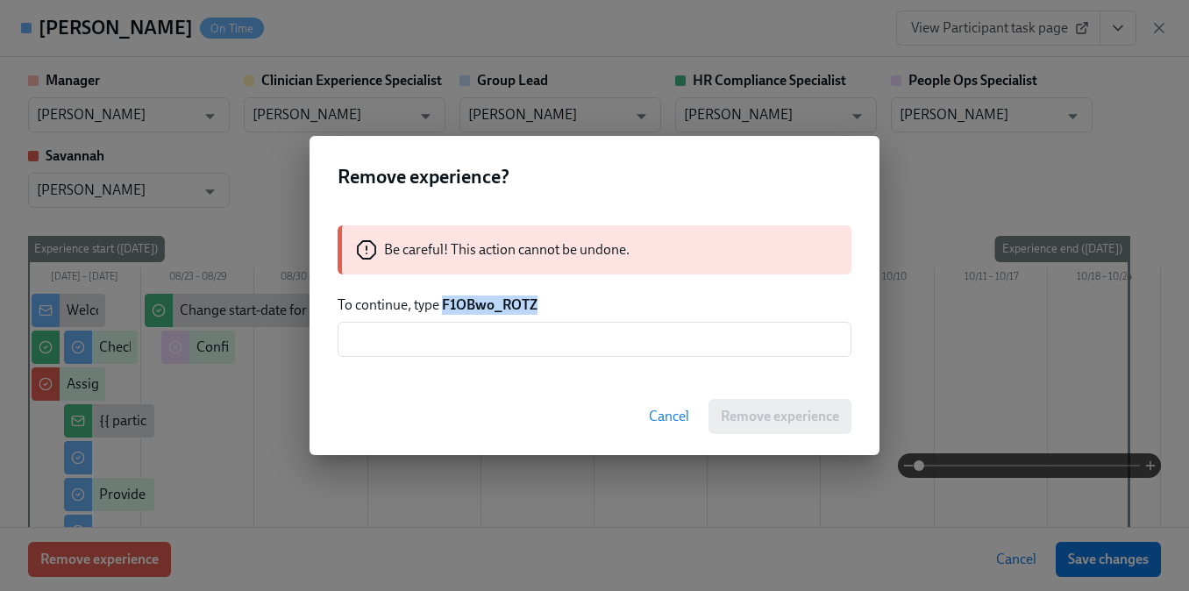
click at [490, 303] on strong "F1OBwo_ROTZ" at bounding box center [490, 304] width 96 height 17
copy strong "F1OBwo_ROTZ"
click at [472, 342] on input "text" at bounding box center [595, 339] width 514 height 35
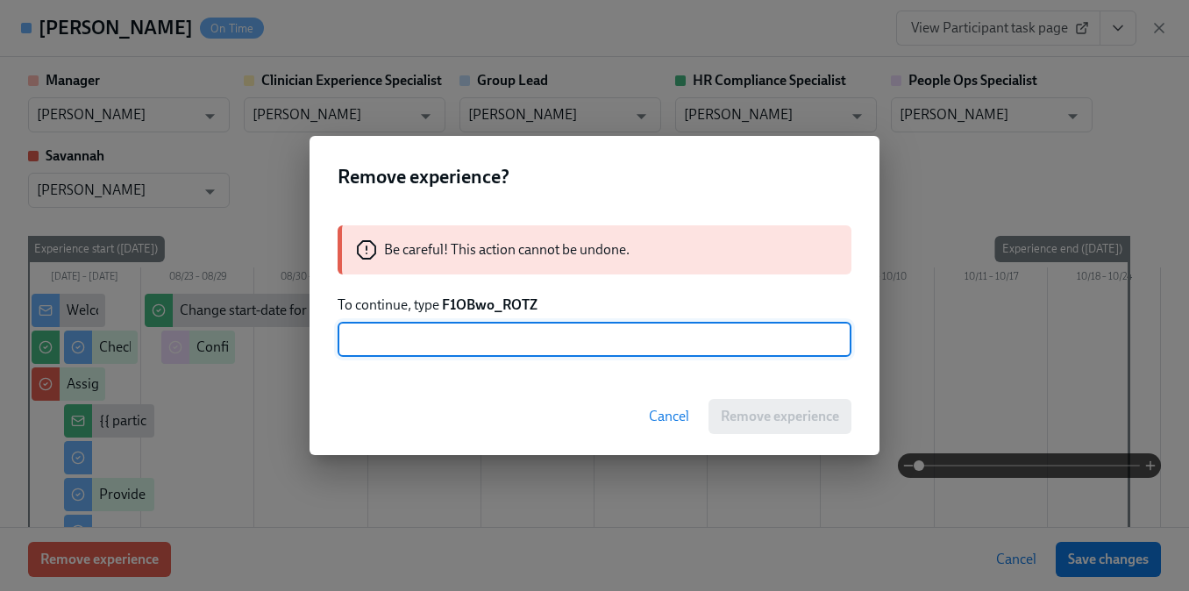
paste input "F1OBwo_ROTZ"
type input "F1OBwo_ROTZ"
click at [799, 427] on button "Remove experience" at bounding box center [779, 416] width 143 height 35
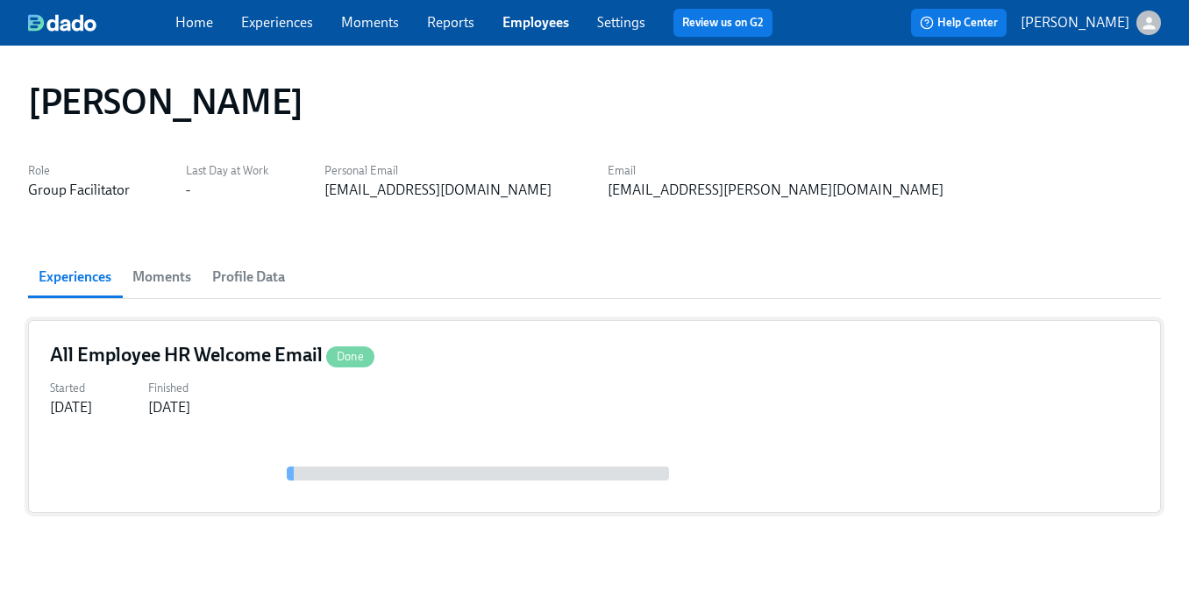
click at [515, 383] on div "Started [DATE] Finished [DATE]" at bounding box center [594, 396] width 1089 height 42
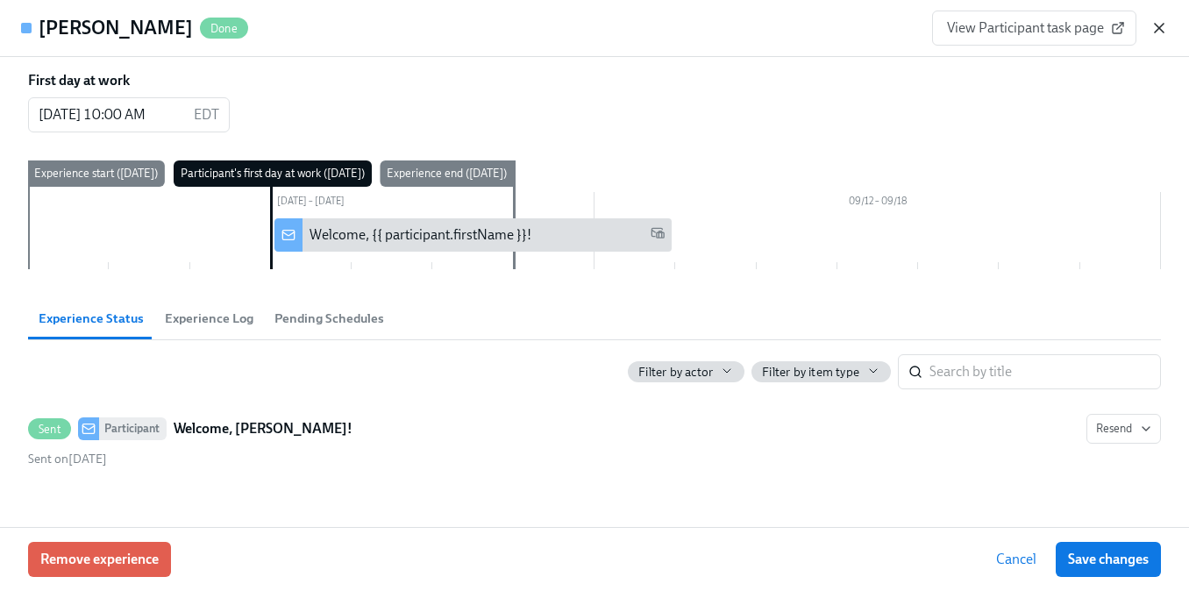
click at [1156, 32] on icon "button" at bounding box center [1159, 28] width 18 height 18
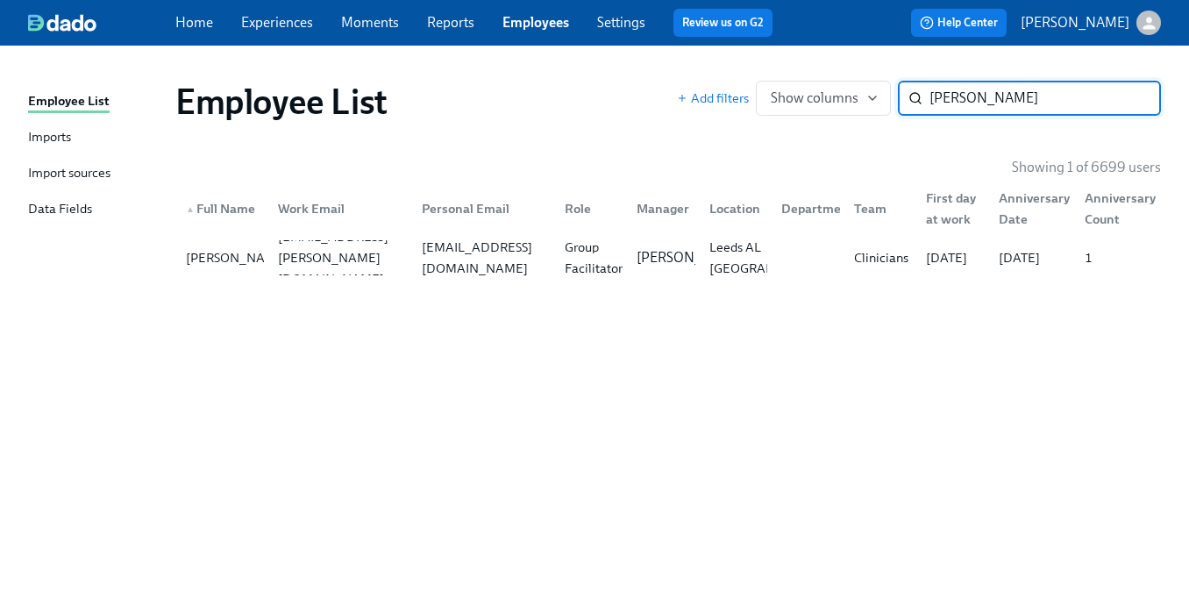
paste input "[PERSON_NAME]"
type input "[PERSON_NAME]"
click at [505, 271] on div "[EMAIL_ADDRESS][DOMAIN_NAME]" at bounding box center [479, 257] width 143 height 35
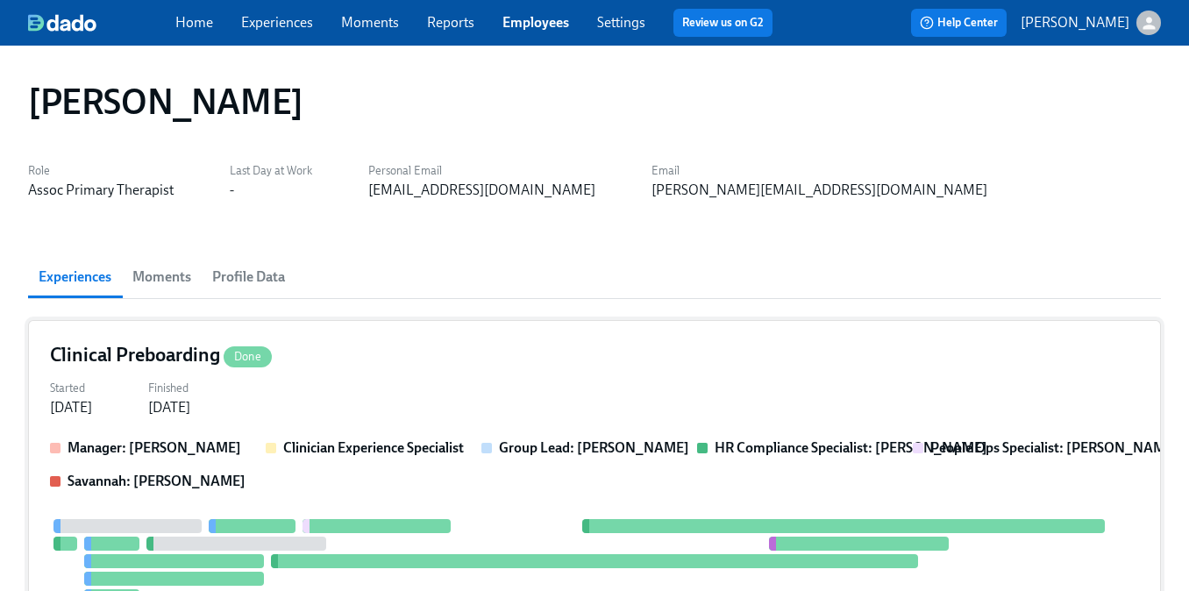
click at [309, 390] on div "Started [DATE] Finished [DATE]" at bounding box center [594, 396] width 1089 height 42
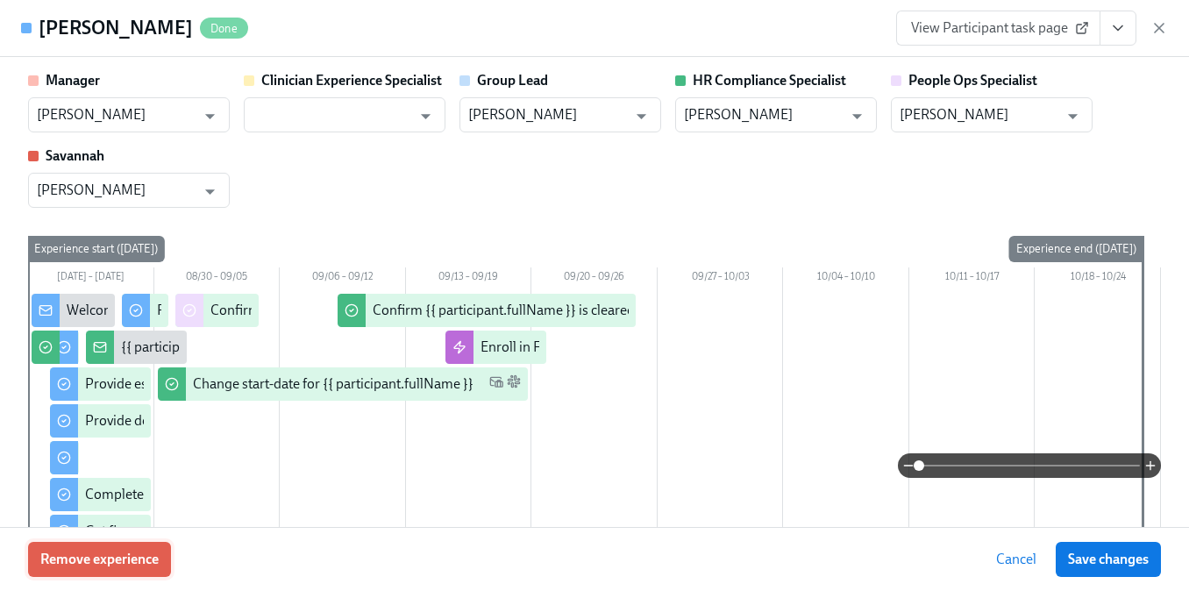
click at [145, 557] on span "Remove experience" at bounding box center [99, 560] width 118 height 18
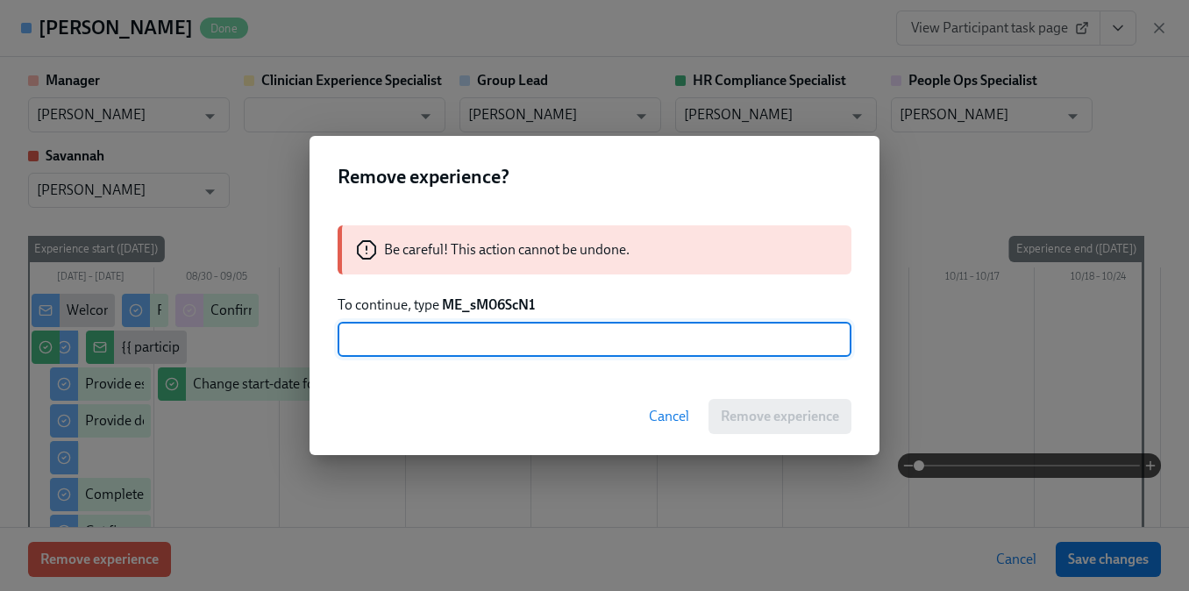
click at [494, 313] on p "To continue, type ME_sM06ScN1" at bounding box center [595, 304] width 514 height 19
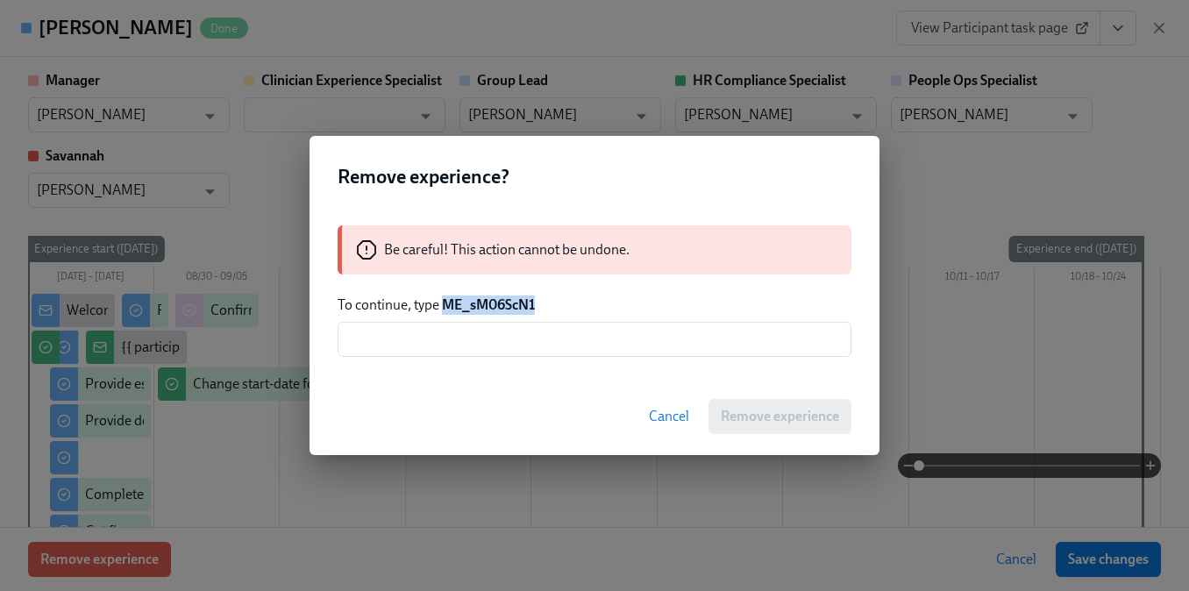
click at [494, 313] on p "To continue, type ME_sM06ScN1" at bounding box center [595, 304] width 514 height 19
copy strong "ME_sM06ScN1"
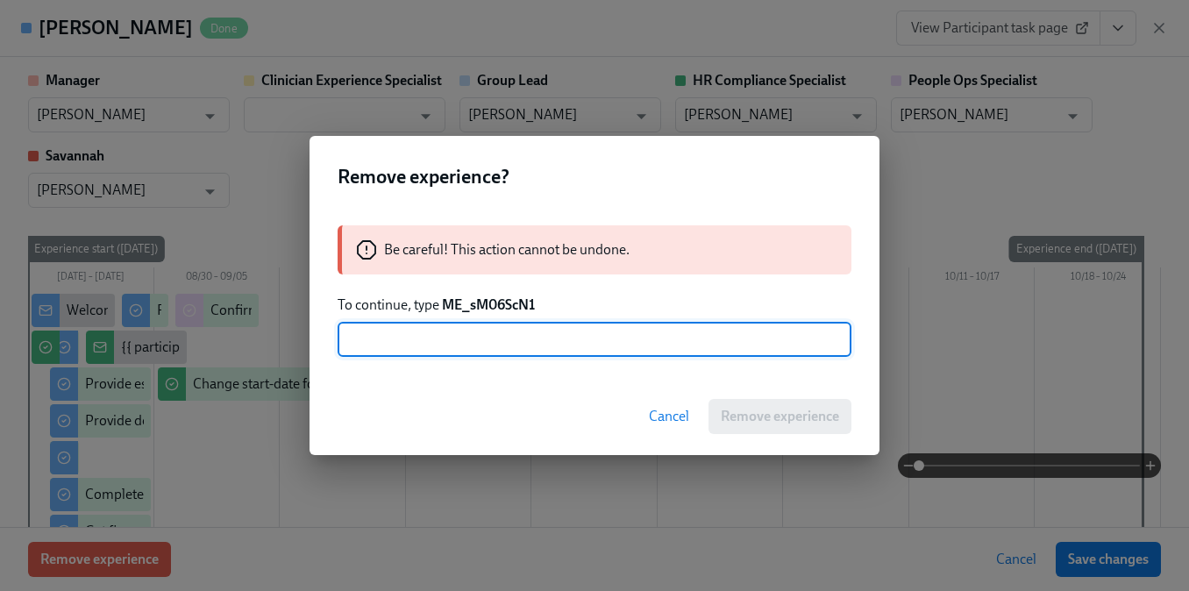
click at [484, 350] on input "text" at bounding box center [595, 339] width 514 height 35
paste input "ME_sM06ScN1"
type input "ME_sM06ScN1"
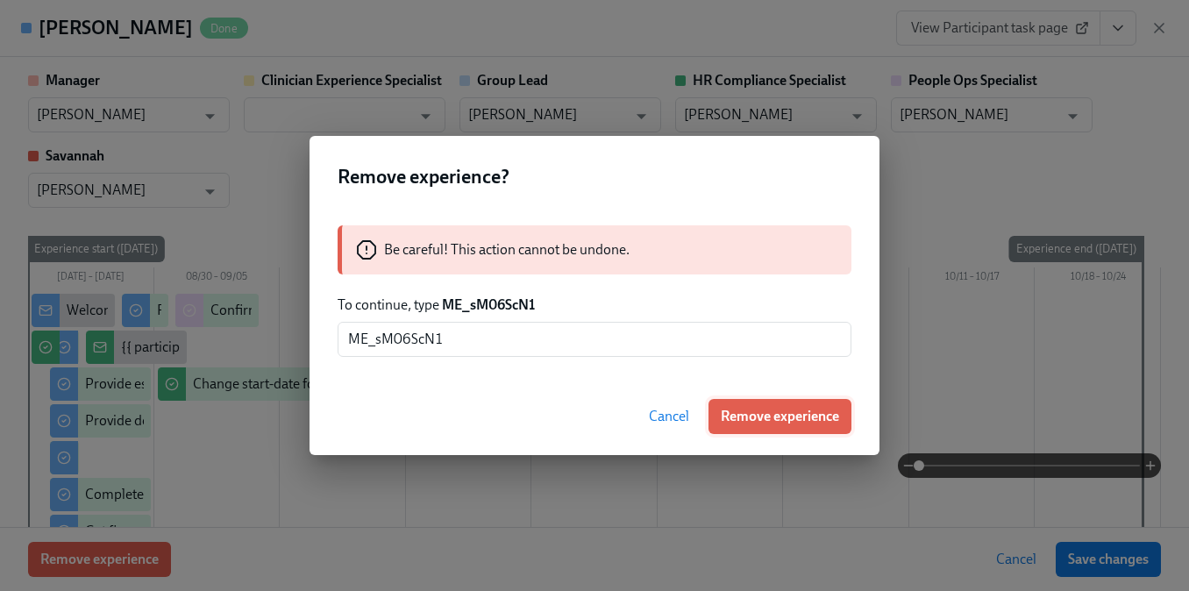
click at [728, 414] on span "Remove experience" at bounding box center [780, 417] width 118 height 18
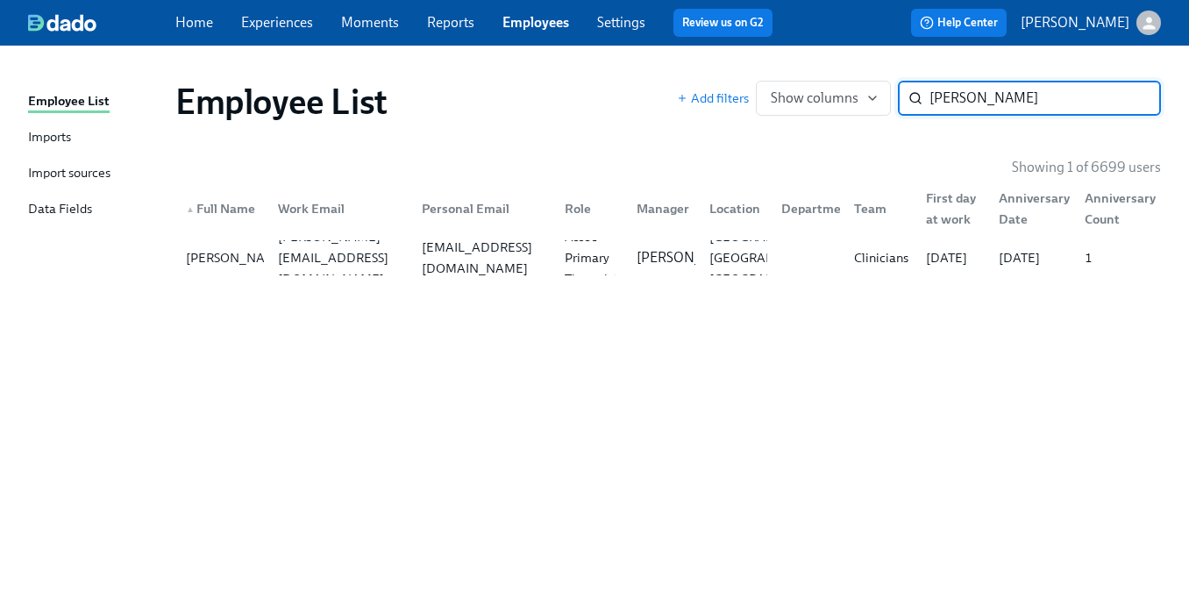
paste input "[PERSON_NAME]"
type input "[PERSON_NAME]"
click at [551, 251] on div "Sr Care Exp Spec - Financ" at bounding box center [587, 257] width 72 height 35
type input "v"
type input "[PERSON_NAME]"
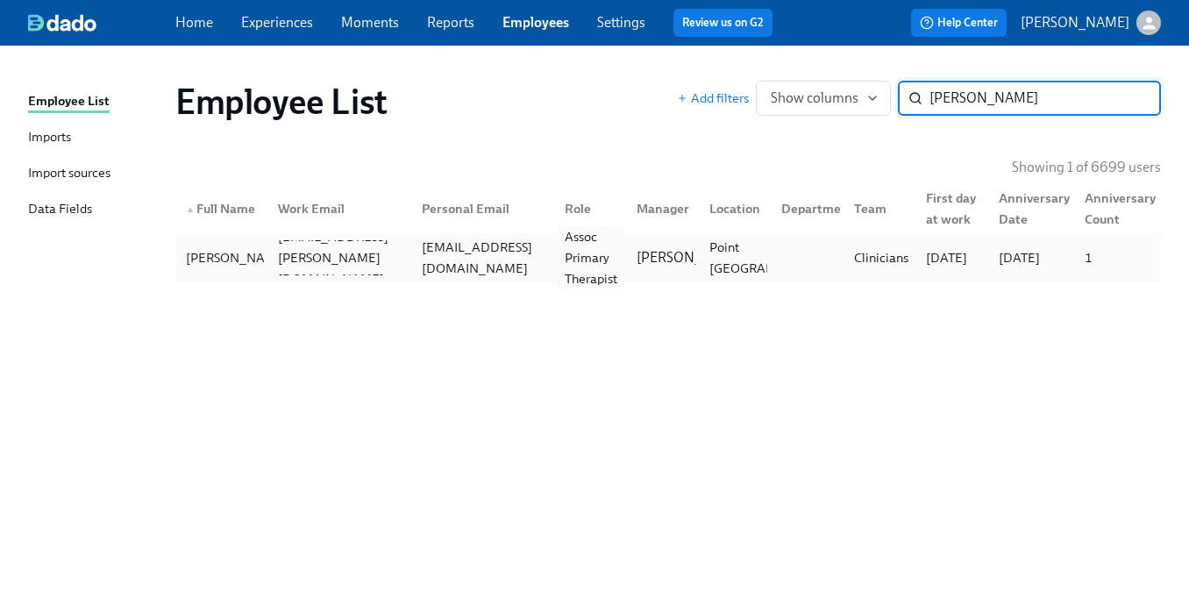
click at [580, 266] on div "Assoc Primary Therapist" at bounding box center [591, 257] width 67 height 63
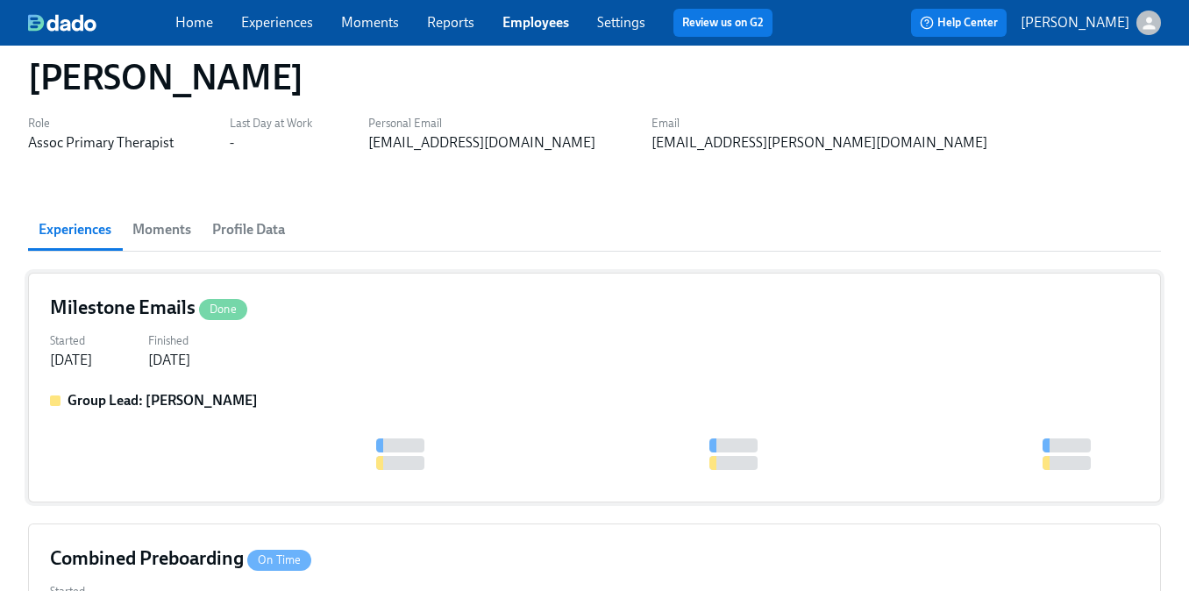
scroll to position [74, 0]
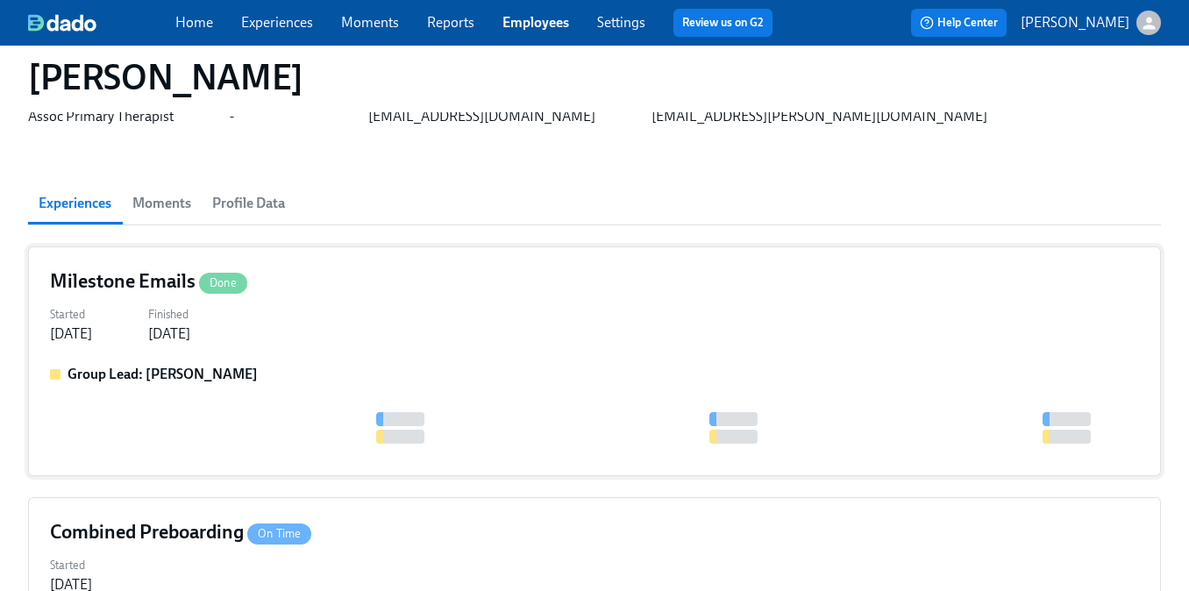
click at [501, 357] on div "Milestone Emails Done Started [DATE] Finished [DATE] Group Lead: [PERSON_NAME]" at bounding box center [594, 361] width 1133 height 230
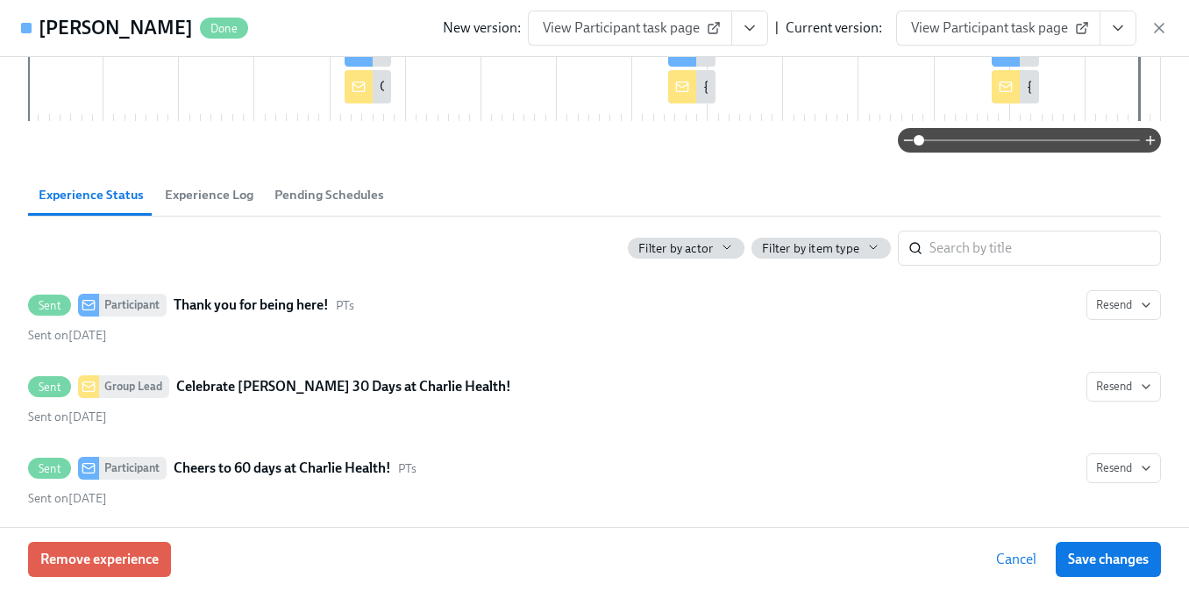
scroll to position [460, 0]
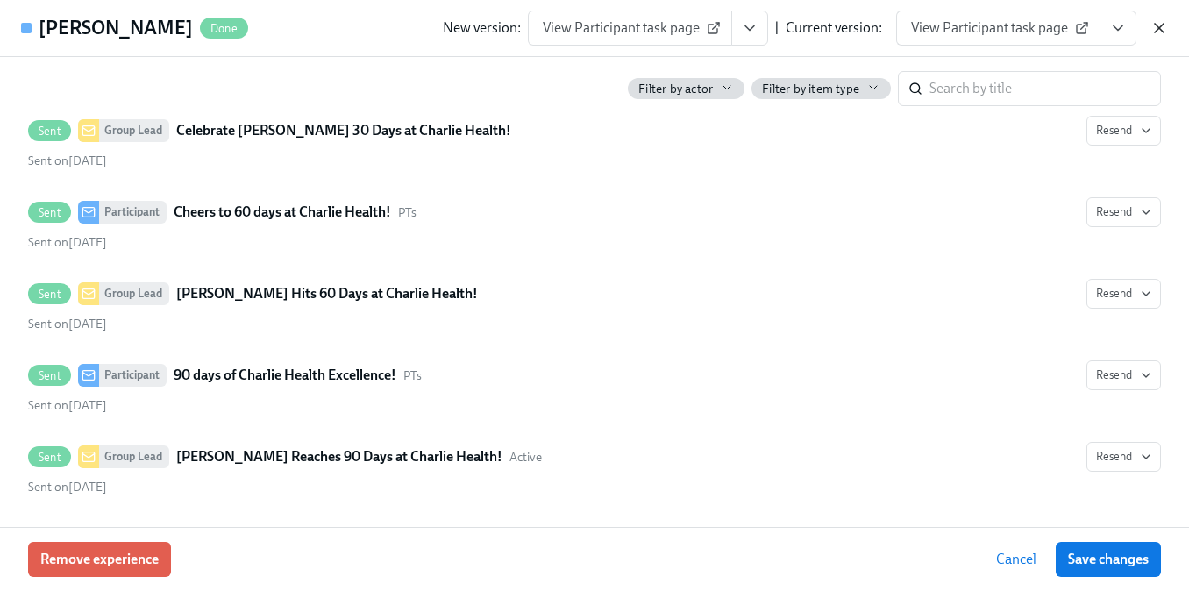
click at [1156, 26] on icon "button" at bounding box center [1159, 28] width 9 height 9
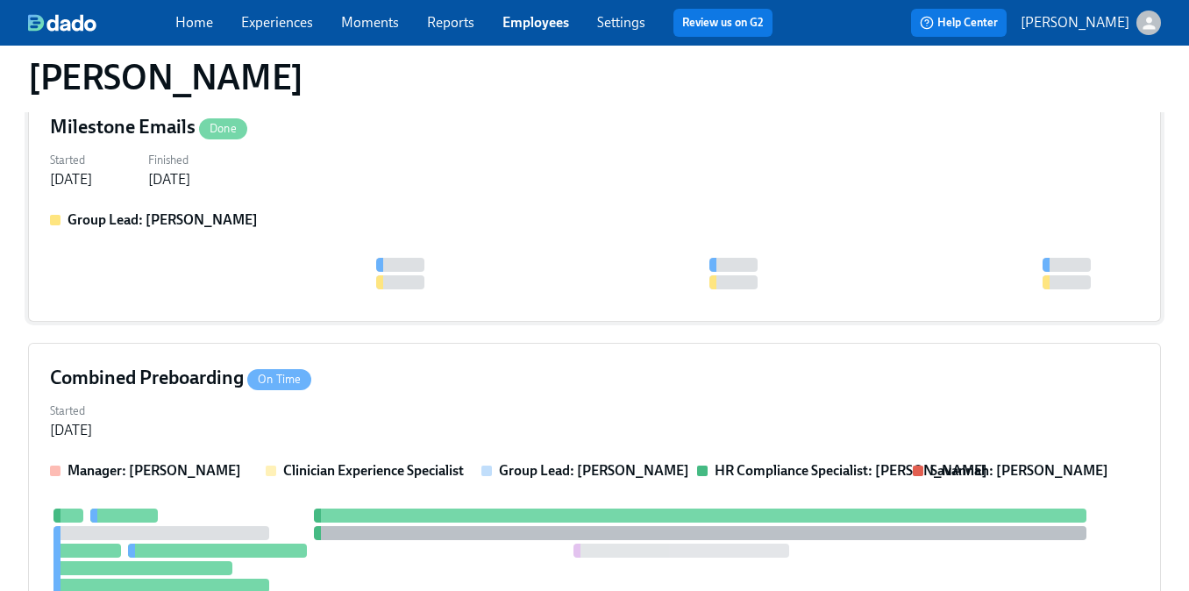
scroll to position [255, 0]
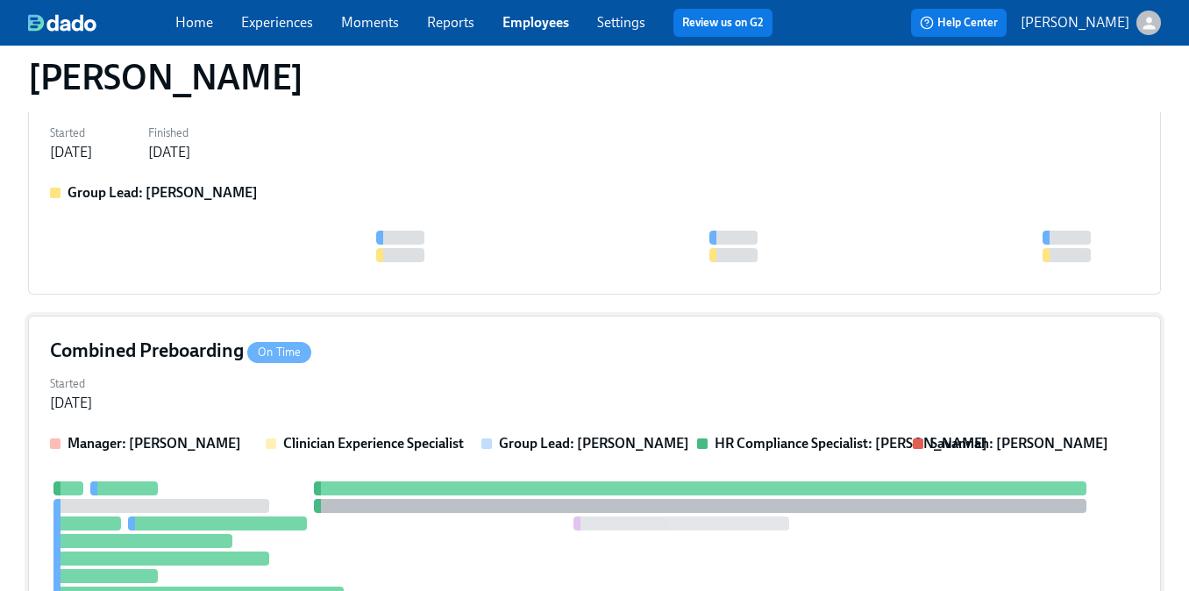
click at [464, 375] on div "Started [DATE]" at bounding box center [594, 392] width 1089 height 42
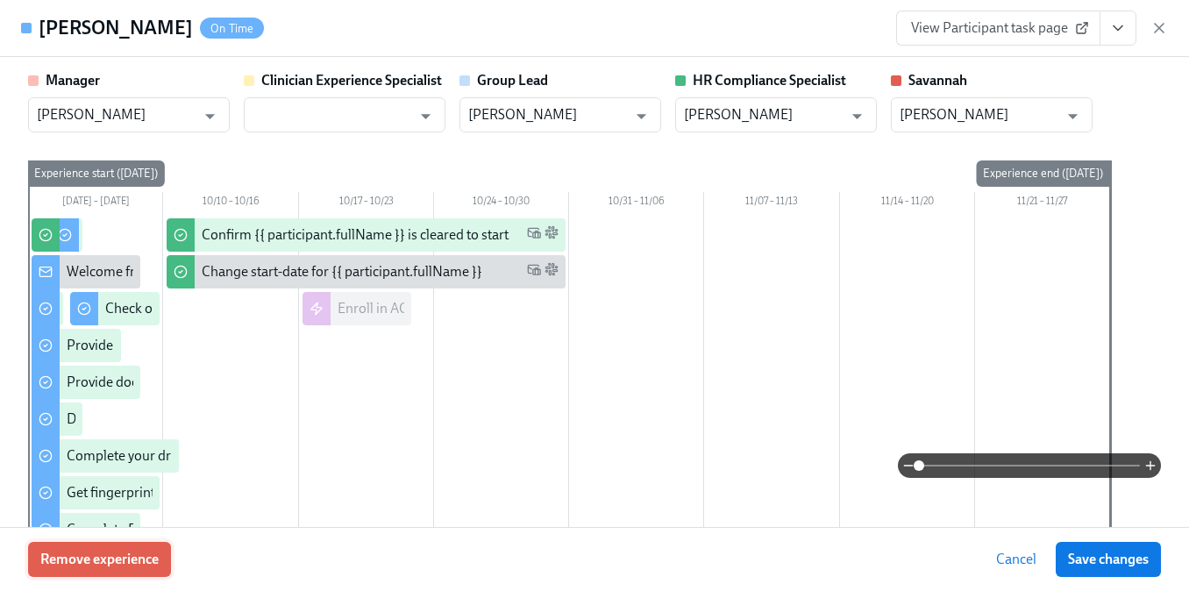
click at [134, 555] on span "Remove experience" at bounding box center [99, 560] width 118 height 18
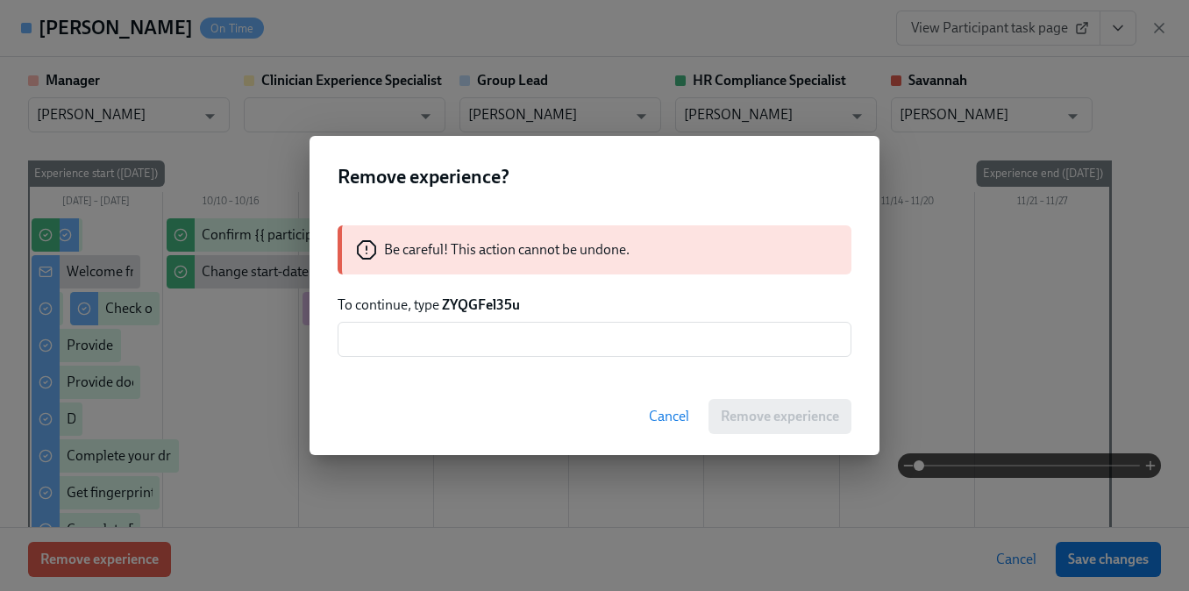
click at [483, 302] on strong "ZYQGFel35u" at bounding box center [481, 304] width 78 height 17
copy strong "ZYQGFel35u"
click at [471, 338] on input "text" at bounding box center [595, 339] width 514 height 35
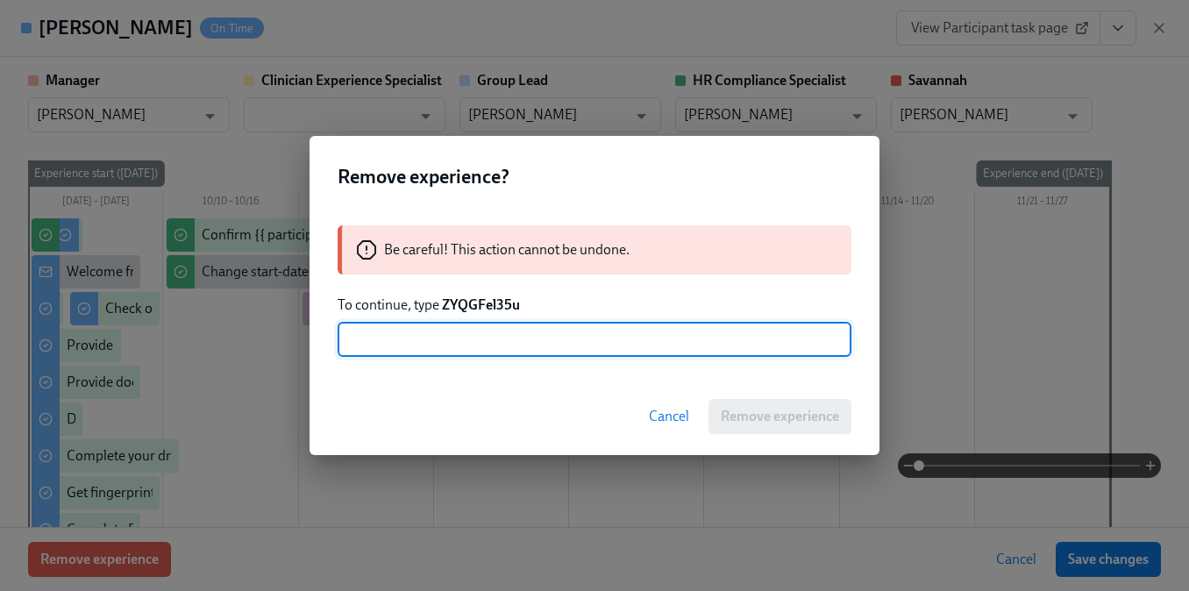
paste input "ZYQGFel35u"
type input "ZYQGFel35u"
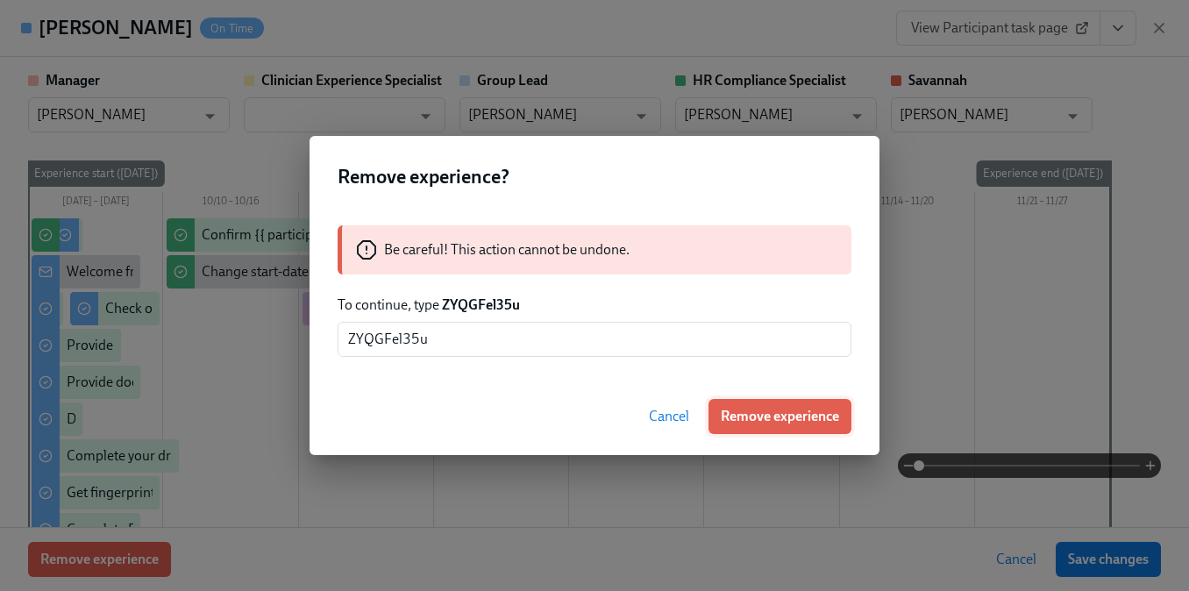
click at [765, 432] on button "Remove experience" at bounding box center [779, 416] width 143 height 35
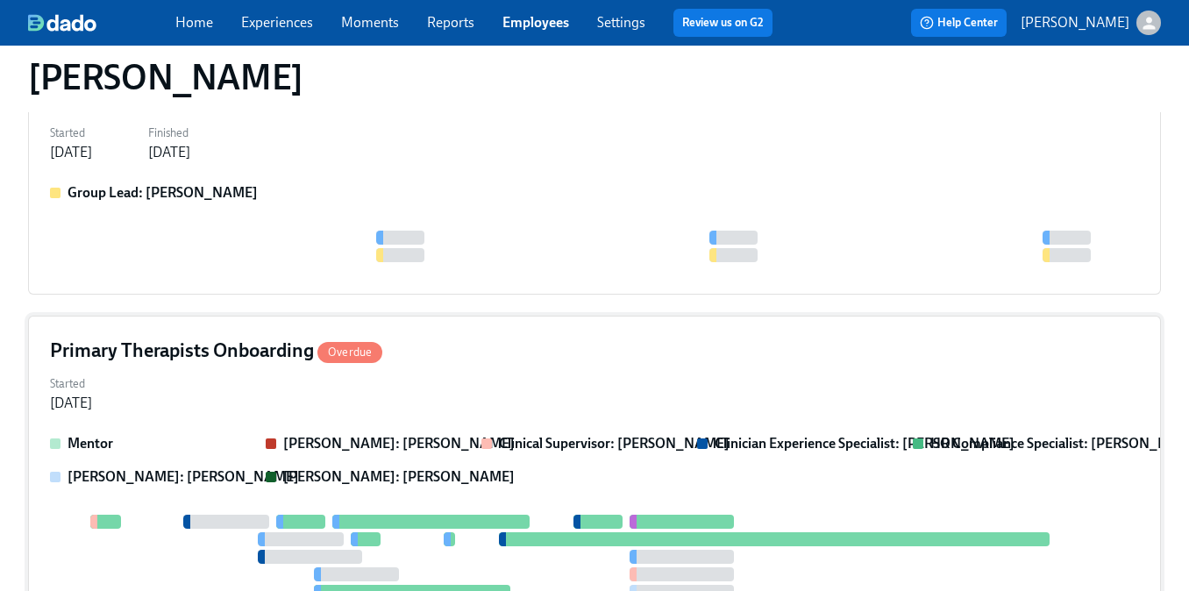
click at [365, 404] on div "Started [DATE]" at bounding box center [594, 392] width 1089 height 42
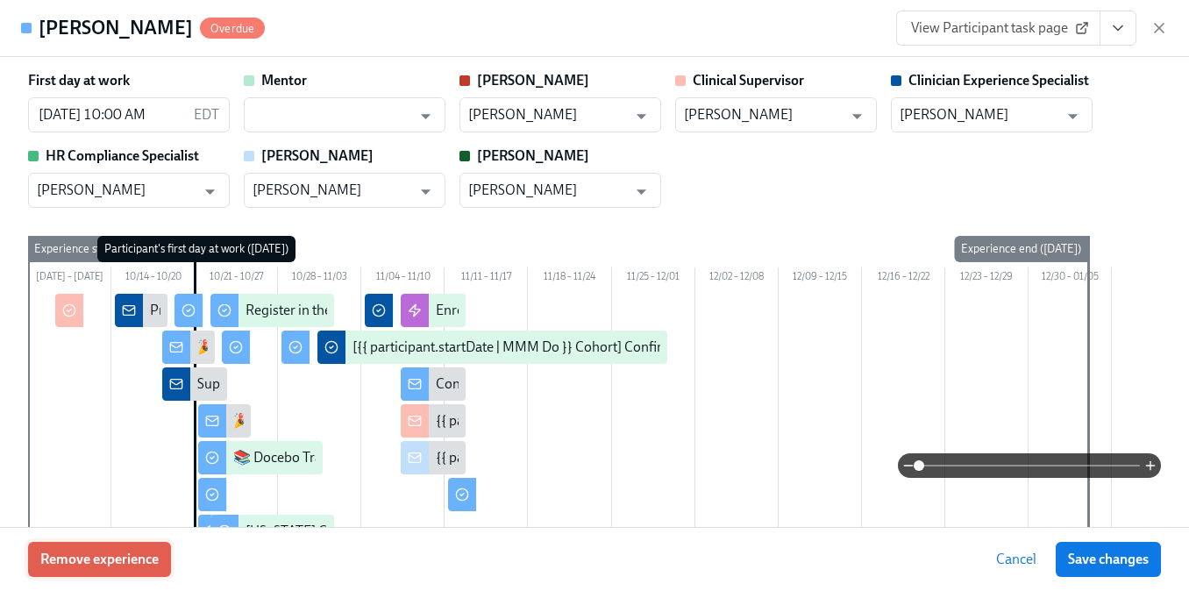
click at [129, 553] on span "Remove experience" at bounding box center [99, 560] width 118 height 18
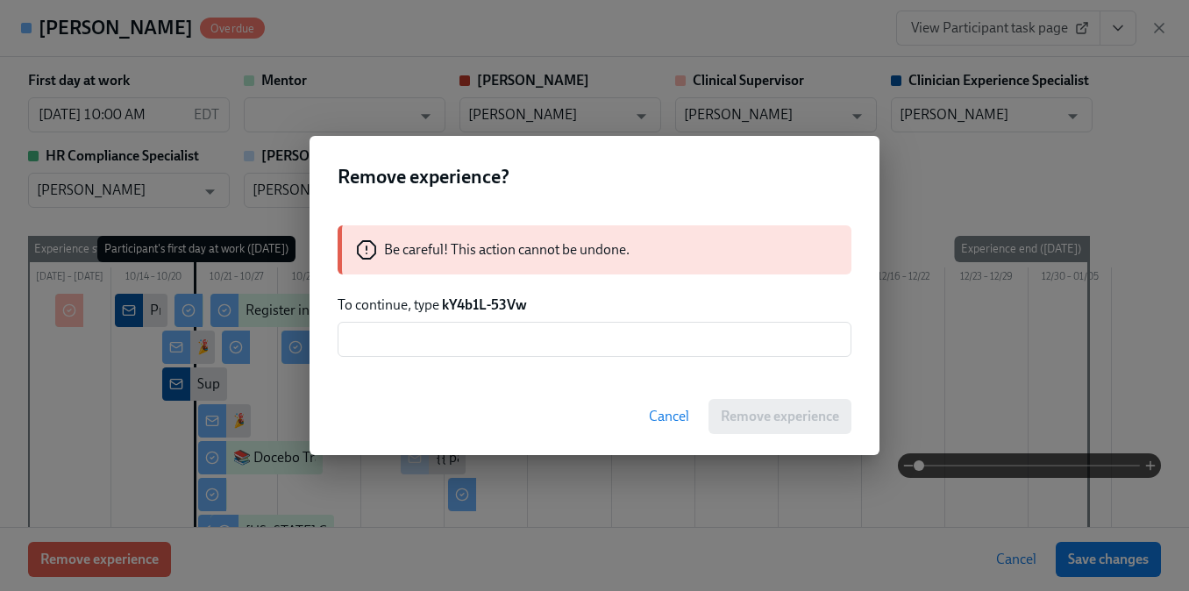
click at [487, 305] on strong "kY4b1L-53Vw" at bounding box center [484, 304] width 85 height 17
drag, startPoint x: 530, startPoint y: 303, endPoint x: 444, endPoint y: 301, distance: 86.0
click at [444, 301] on p "To continue, type kY4b1L-53Vw" at bounding box center [595, 304] width 514 height 19
copy strong "kY4b1L-53Vw"
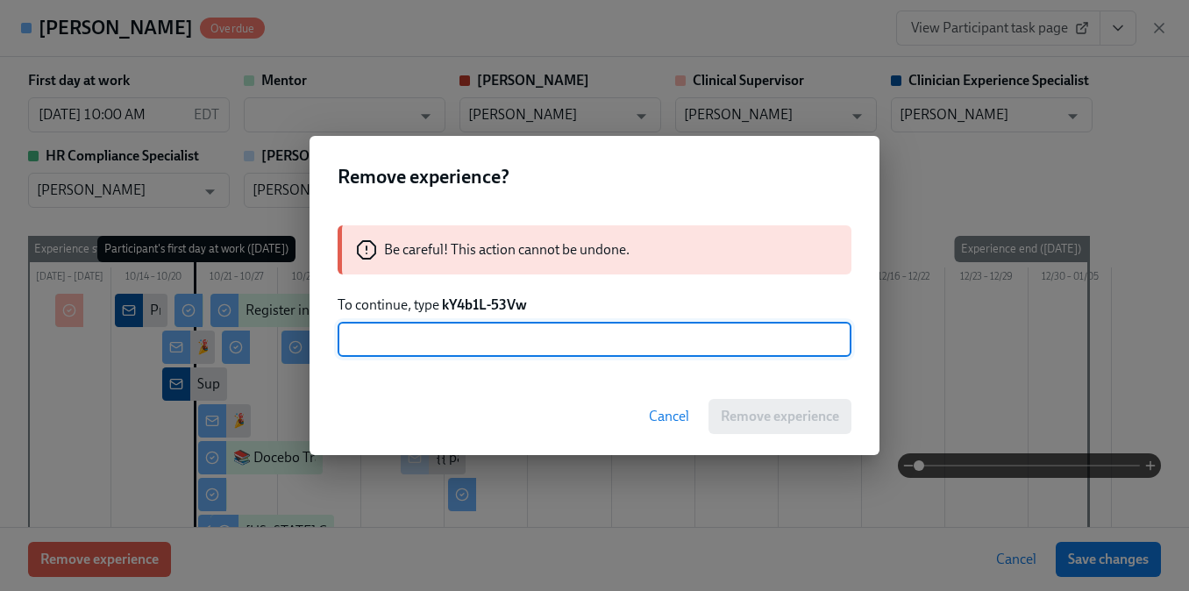
click at [433, 342] on input "text" at bounding box center [595, 339] width 514 height 35
paste input "kY4b1L-53Vw"
type input "kY4b1L-53Vw"
click at [780, 412] on span "Remove experience" at bounding box center [780, 417] width 118 height 18
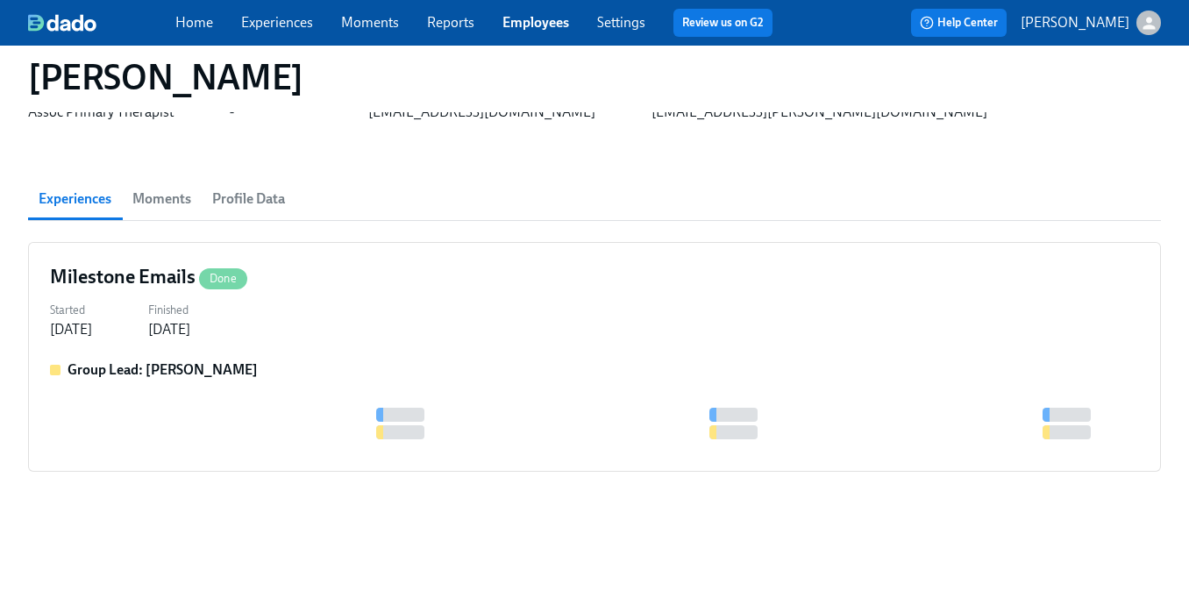
scroll to position [78, 0]
